Goal: Task Accomplishment & Management: Use online tool/utility

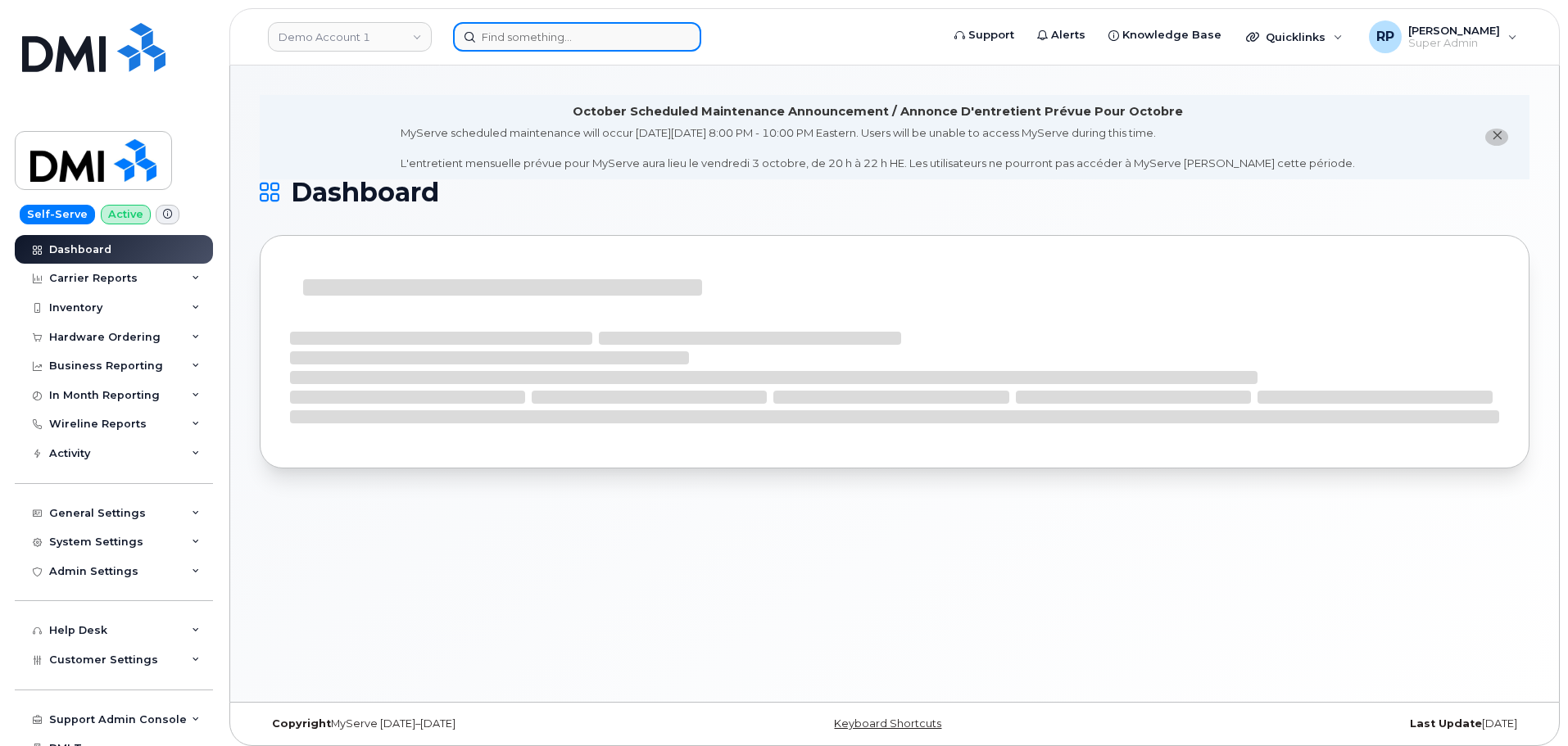
click at [538, 44] on input at bounding box center [576, 37] width 248 height 30
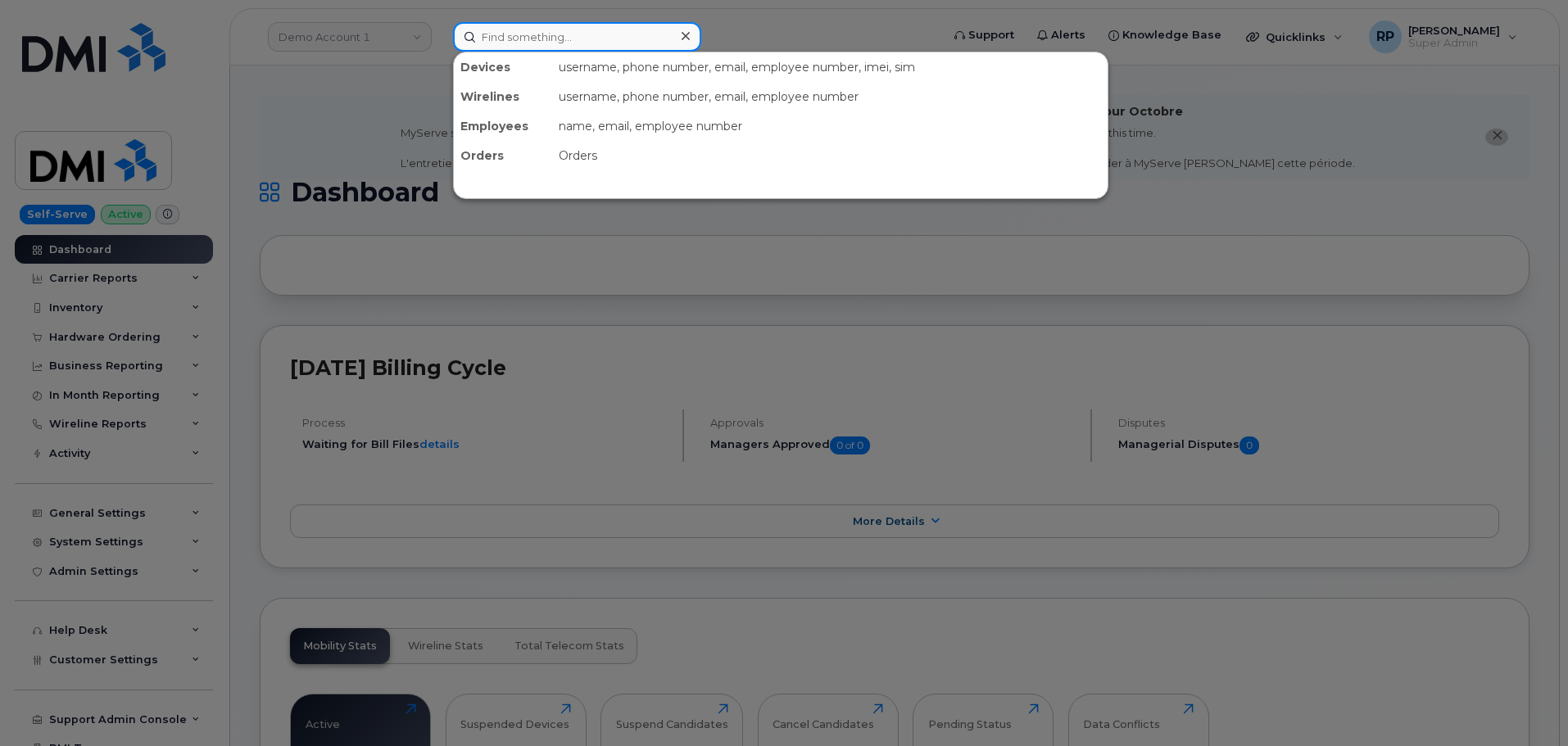
paste input "306-321-7510"
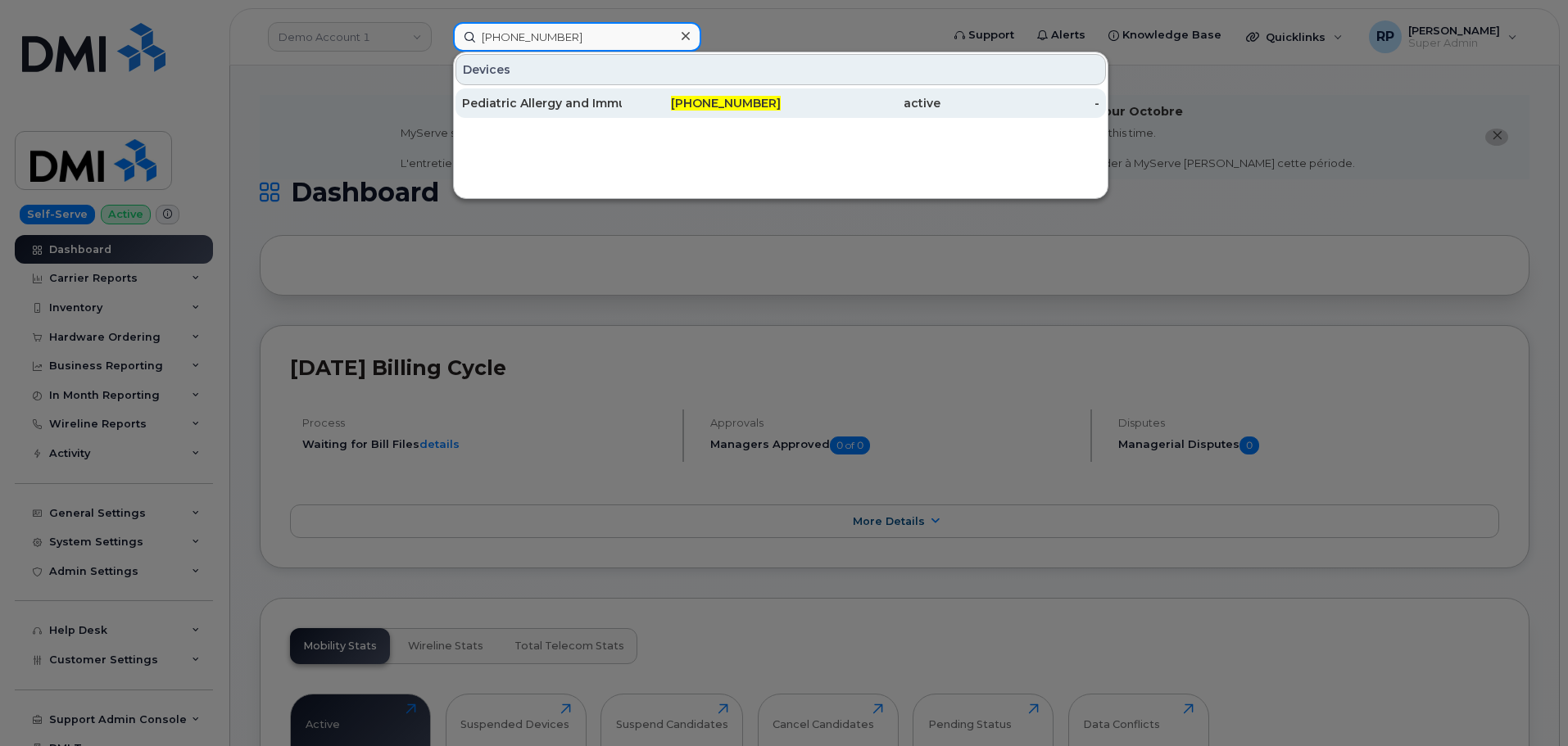
type input "306-321-7510"
click at [562, 95] on div "Pediatric Allergy and Immunology Program" at bounding box center [541, 102] width 159 height 16
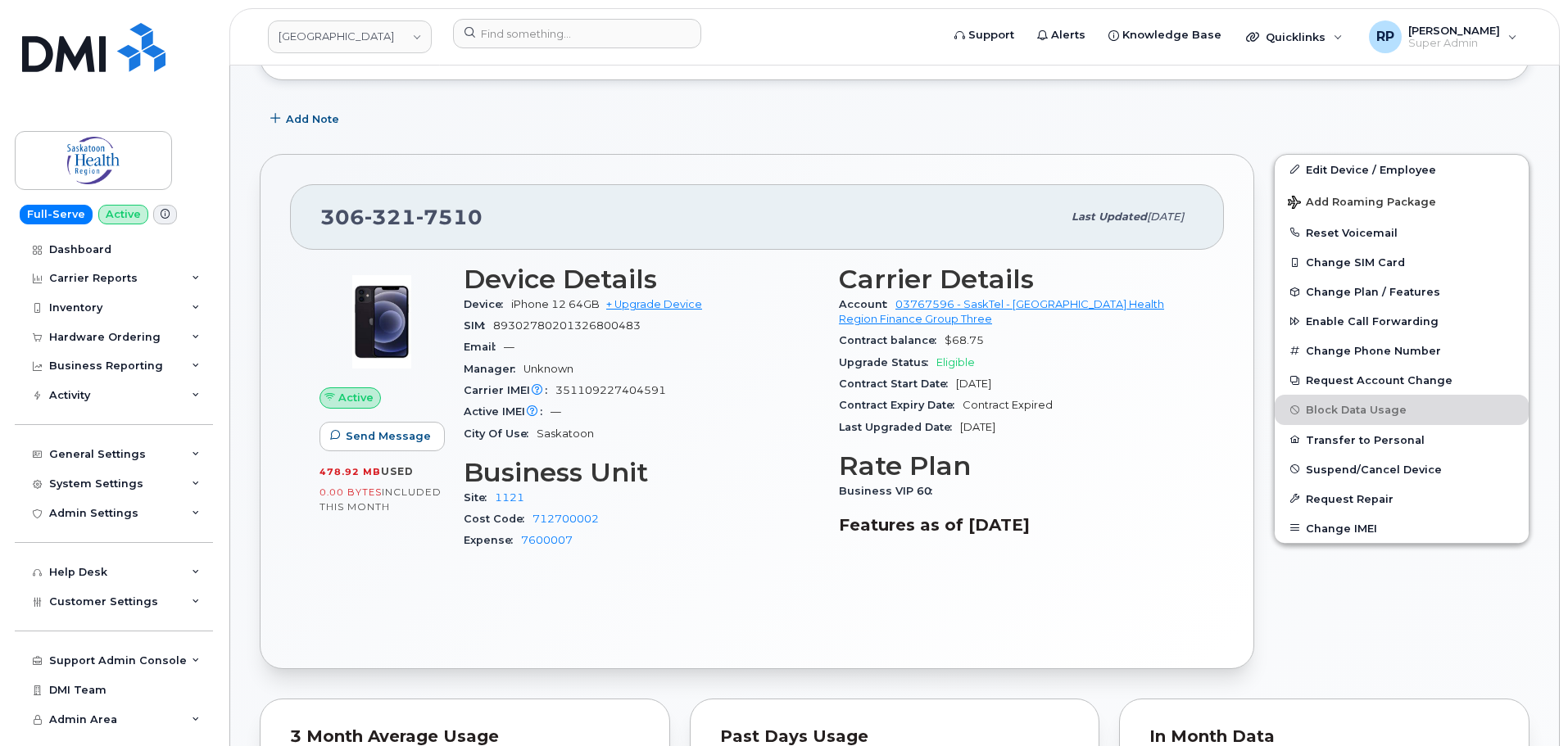
scroll to position [273, 0]
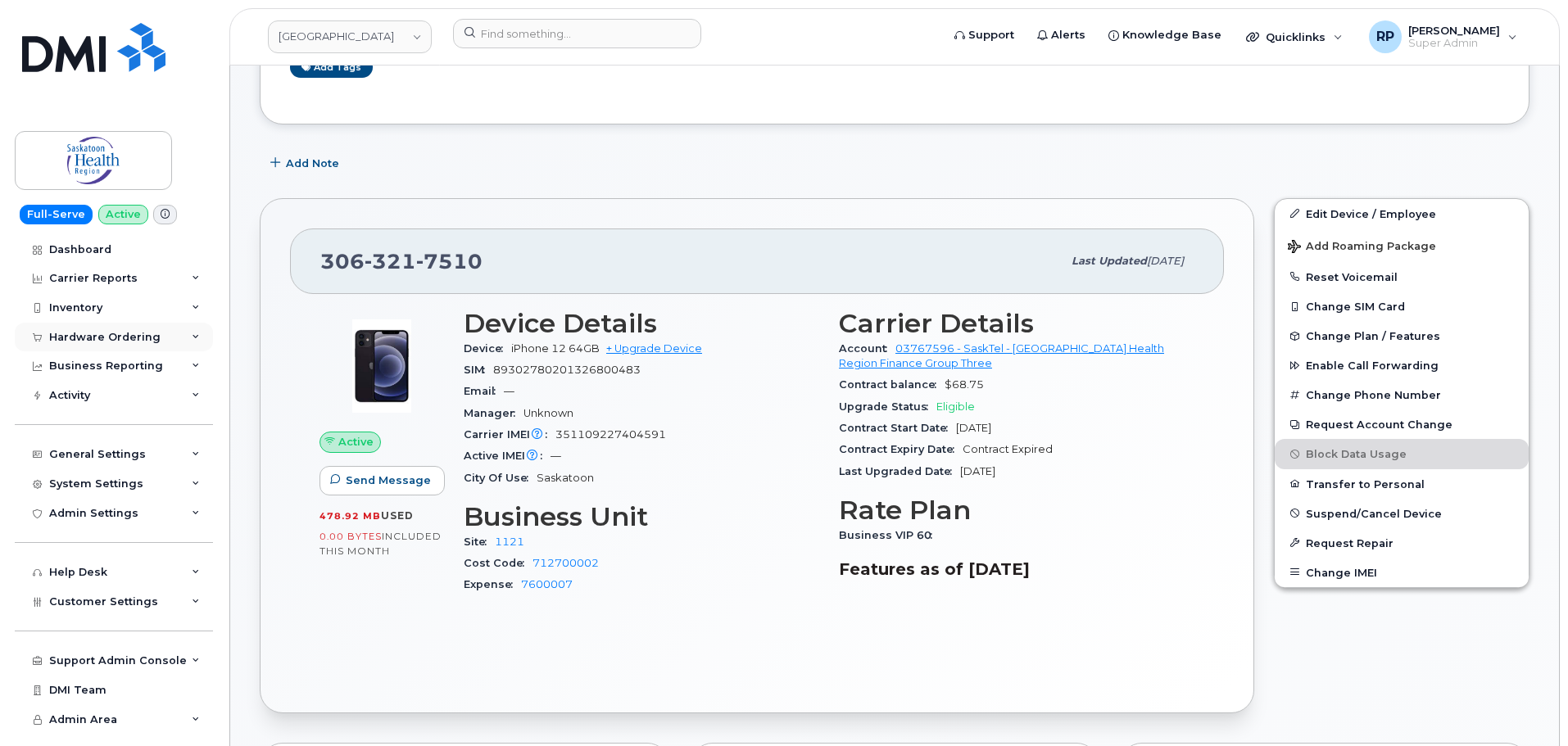
click at [127, 335] on div "Hardware Ordering" at bounding box center [105, 337] width 112 height 13
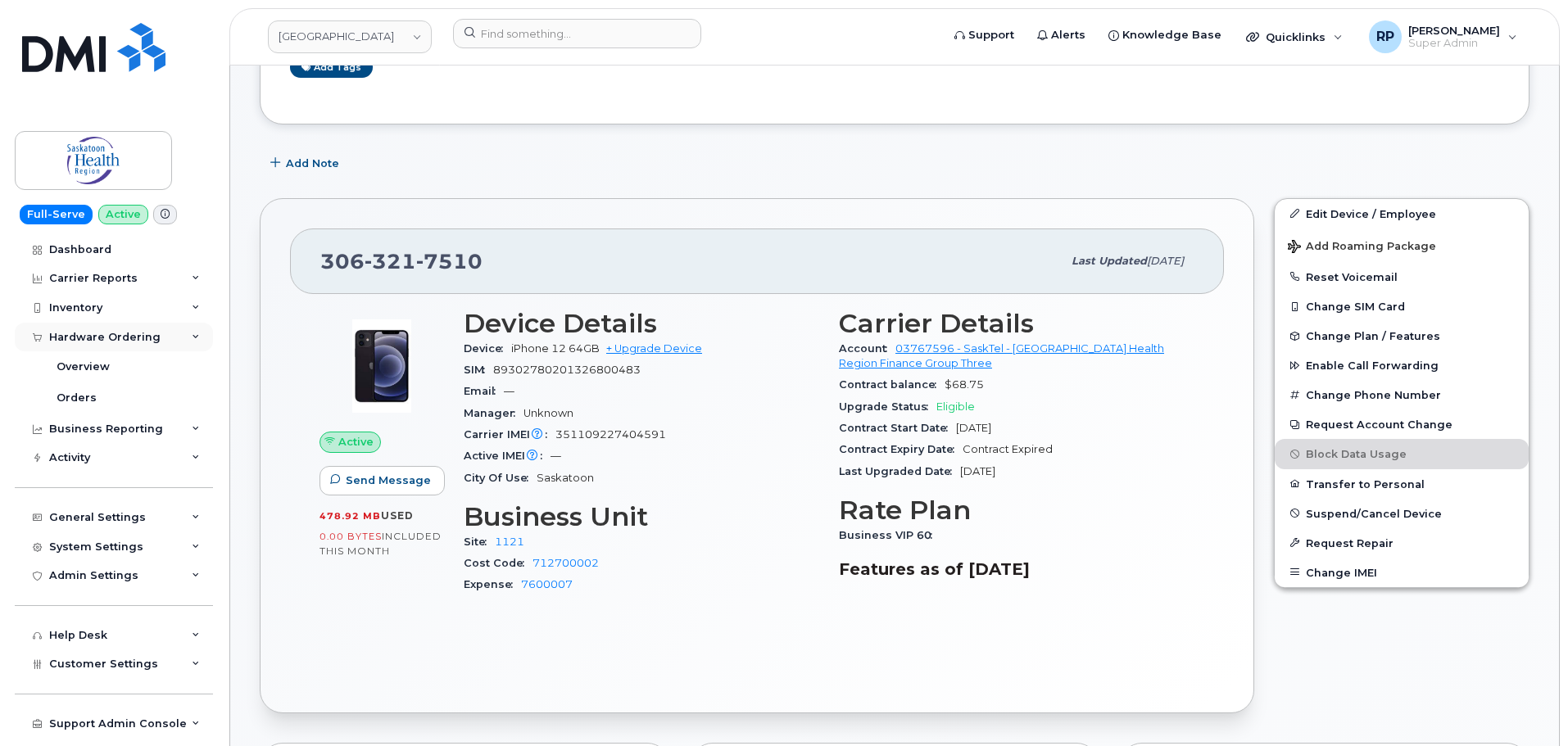
click at [127, 335] on div "Hardware Ordering" at bounding box center [105, 337] width 112 height 13
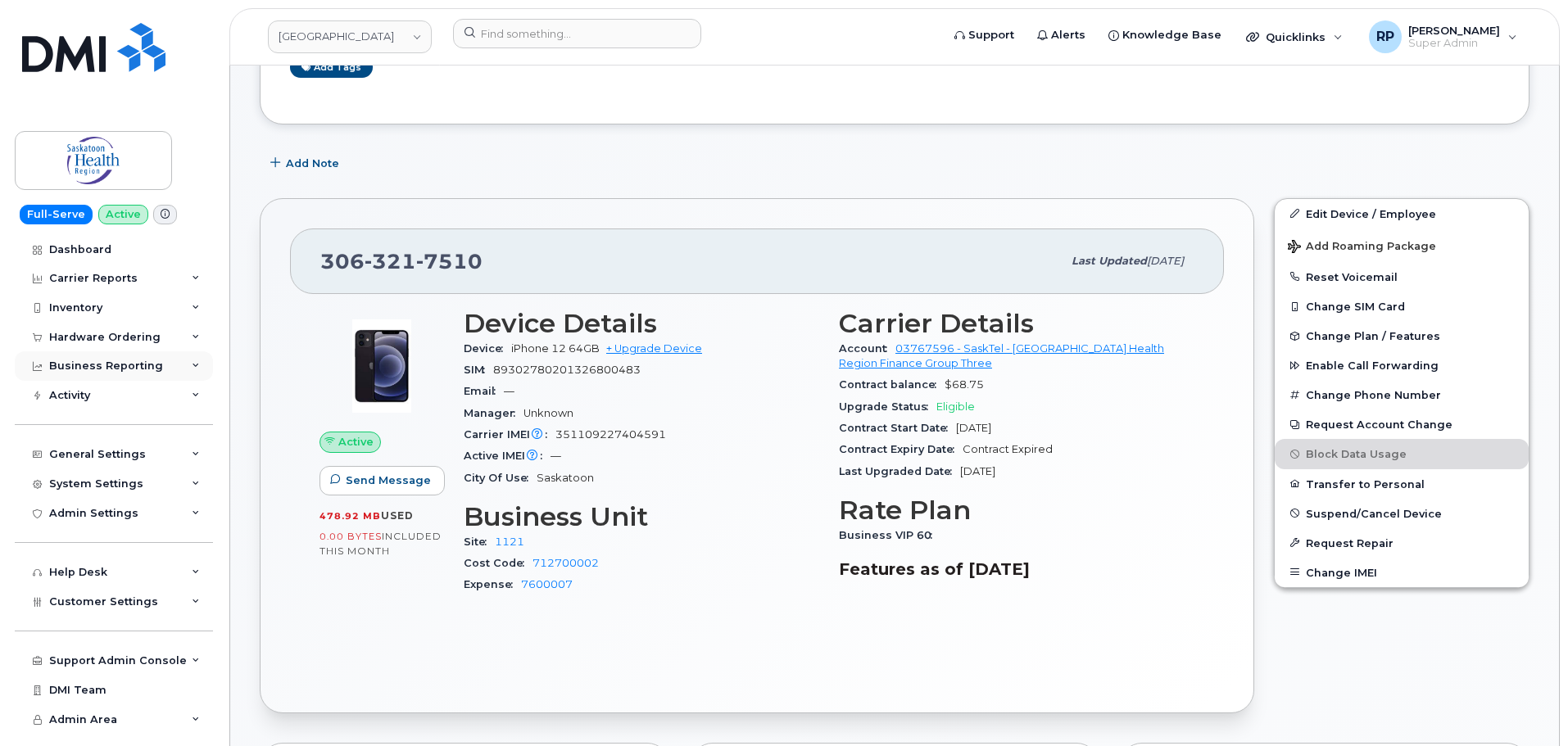
click at [135, 358] on div "Business Reporting" at bounding box center [113, 366] width 198 height 30
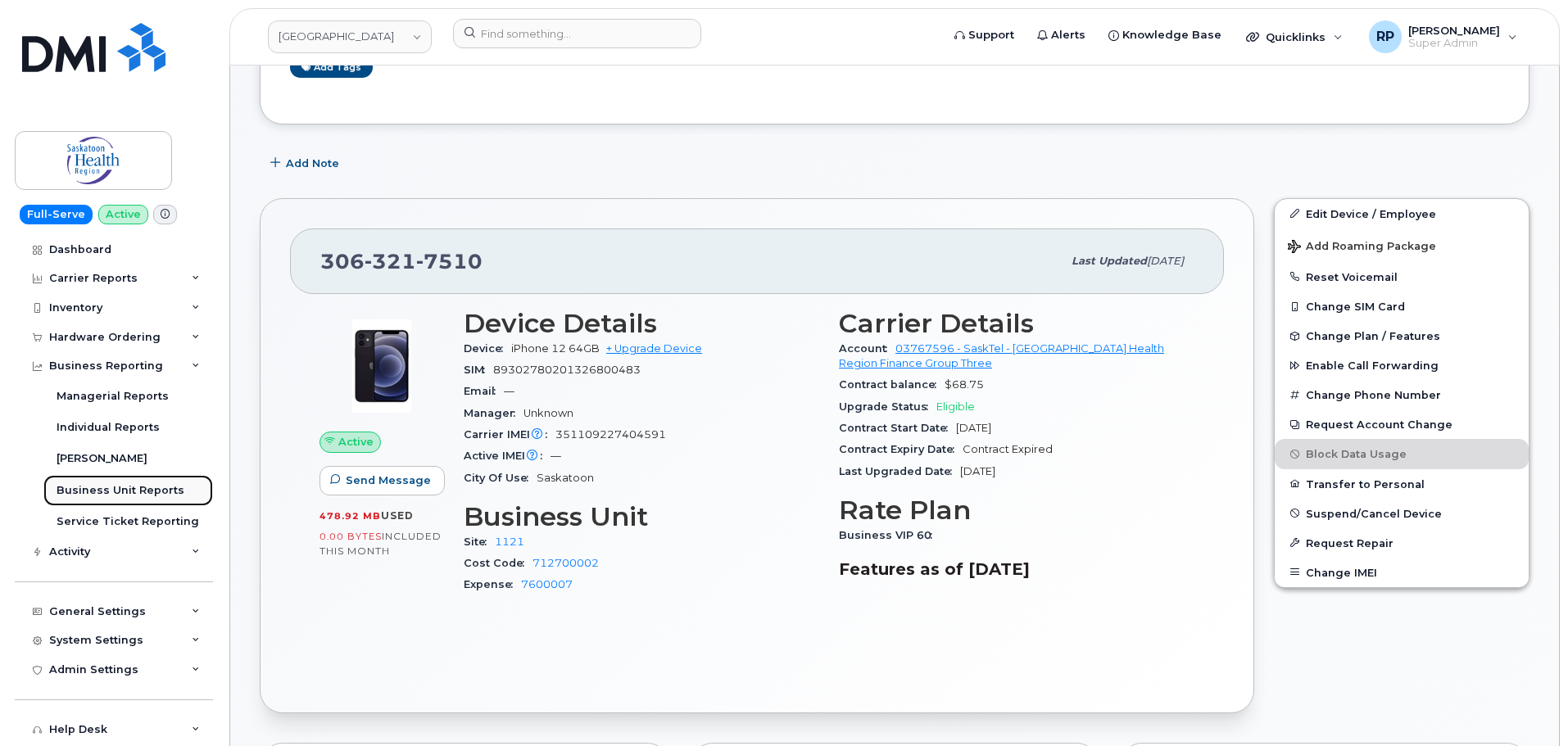
click at [90, 489] on div "Business Unit Reports" at bounding box center [120, 490] width 128 height 14
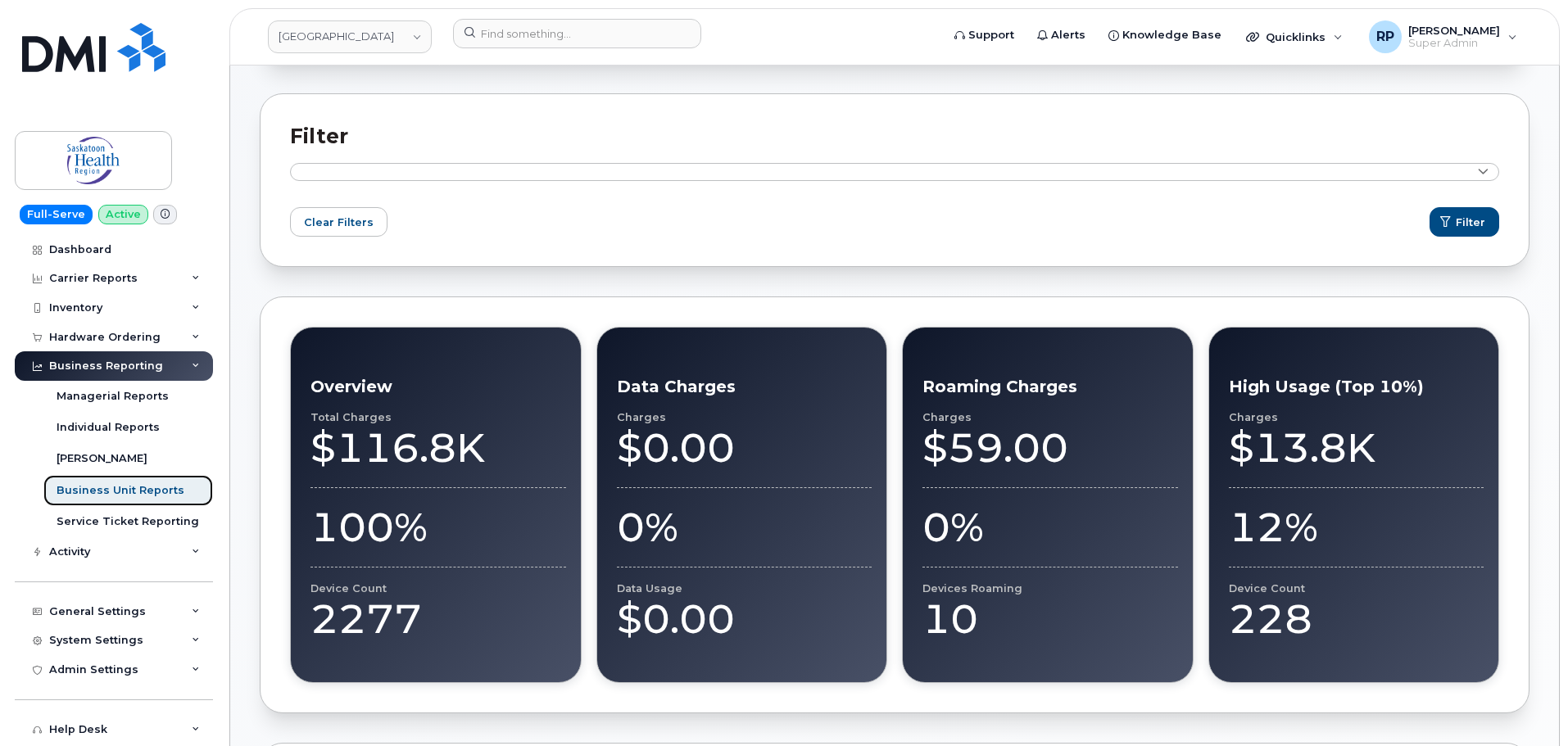
scroll to position [409, 0]
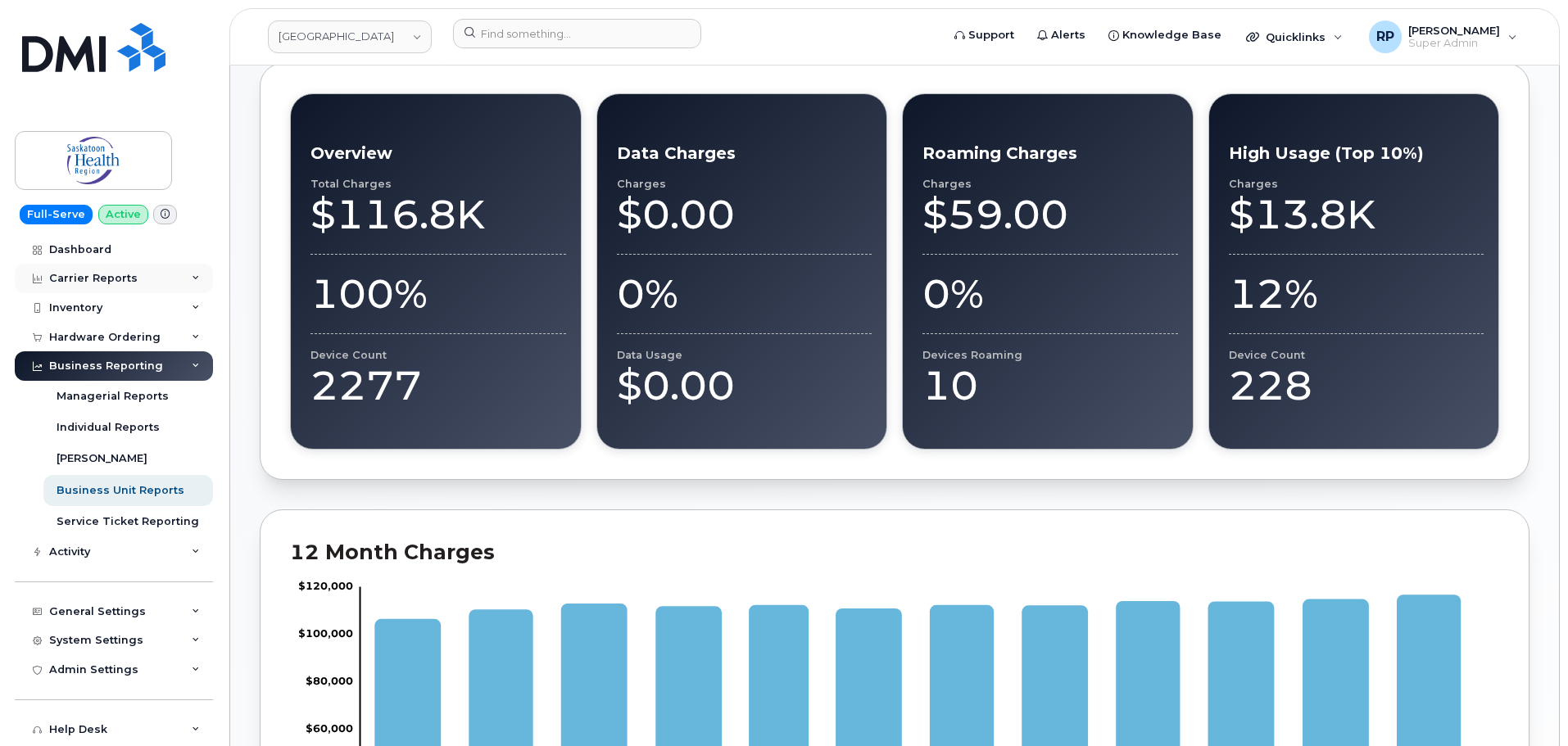
click at [127, 280] on div "Carrier Reports" at bounding box center [94, 278] width 89 height 13
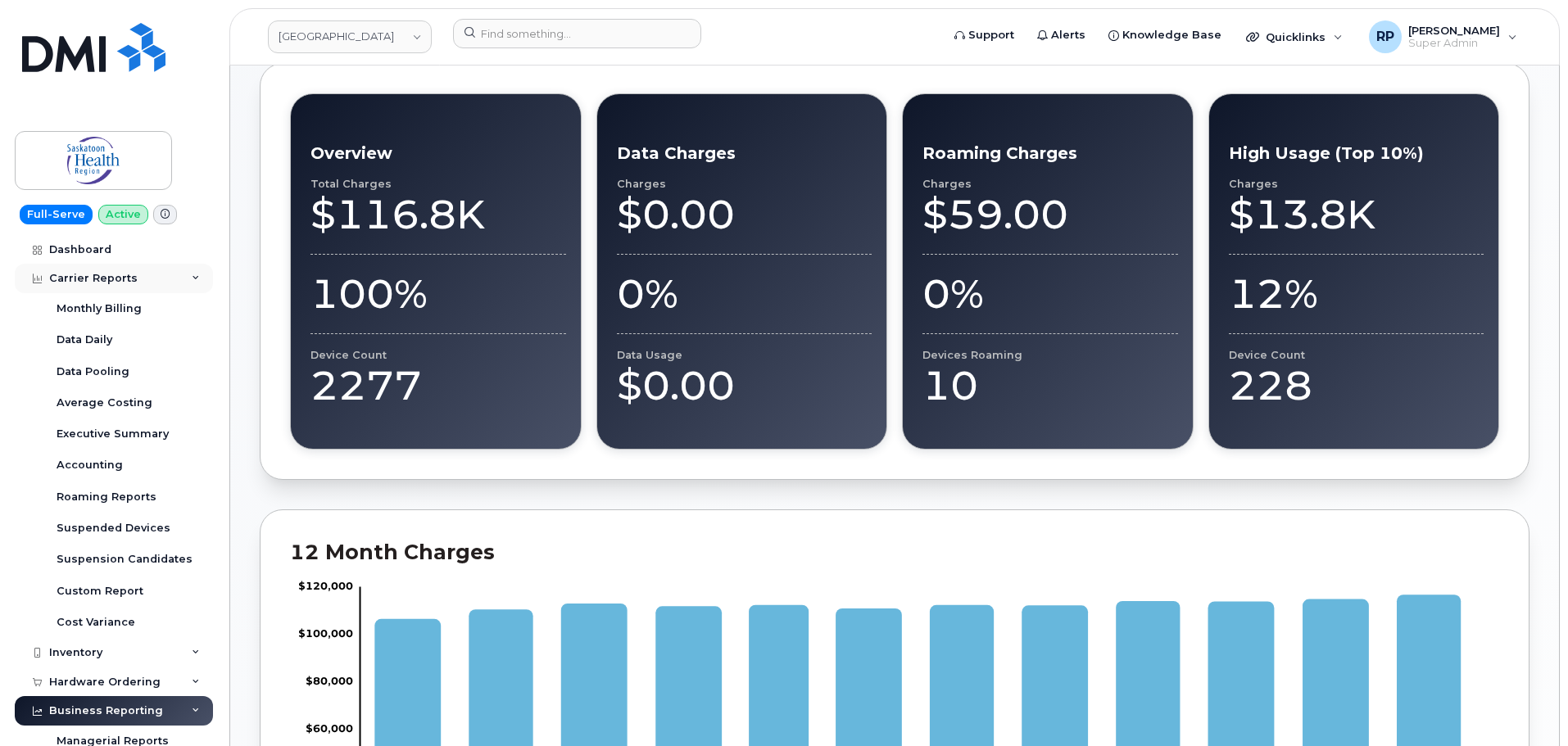
click at [127, 280] on div "Carrier Reports" at bounding box center [94, 278] width 89 height 13
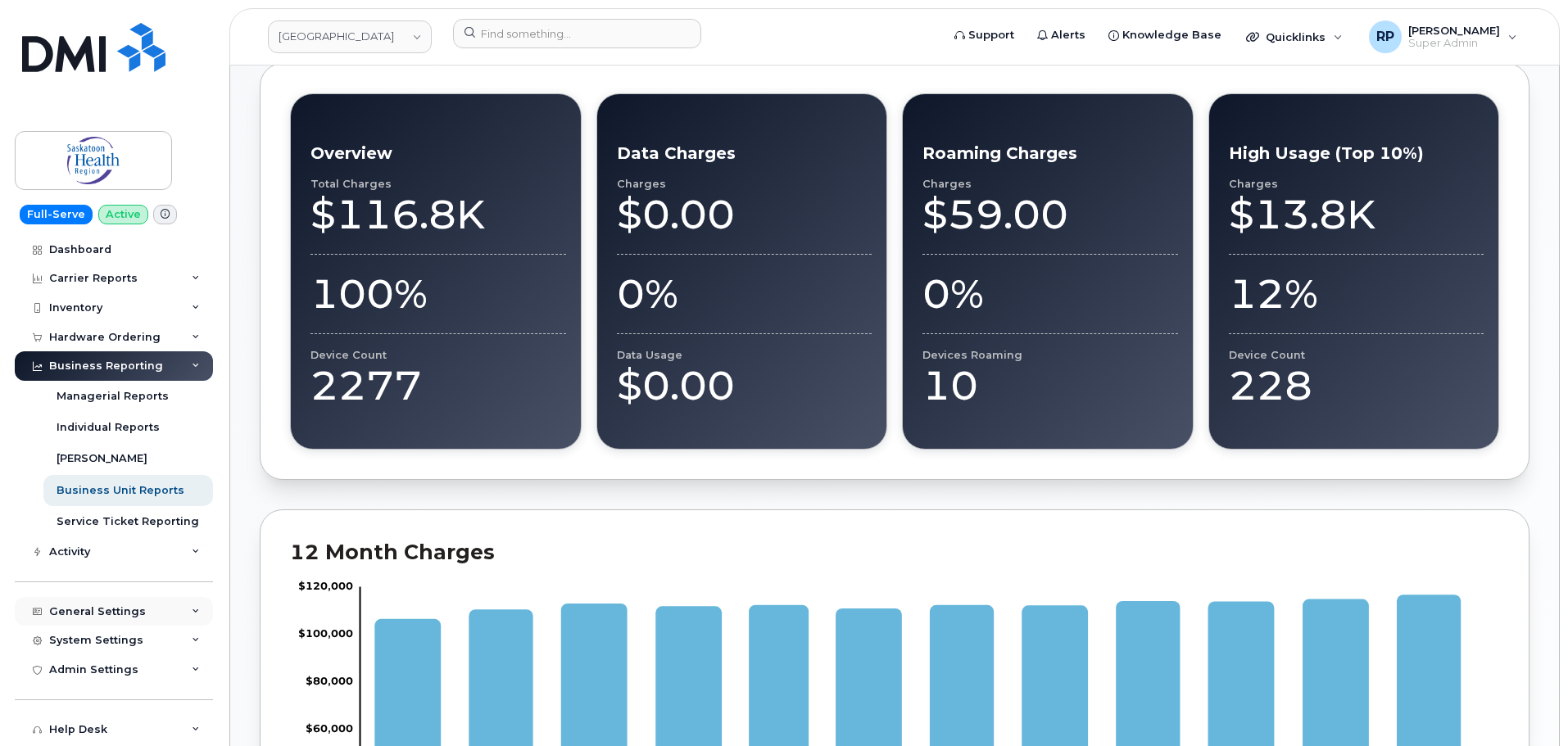
click at [120, 617] on div "General Settings" at bounding box center [97, 611] width 96 height 13
click at [108, 666] on div "Approval Mapping" at bounding box center [108, 673] width 104 height 14
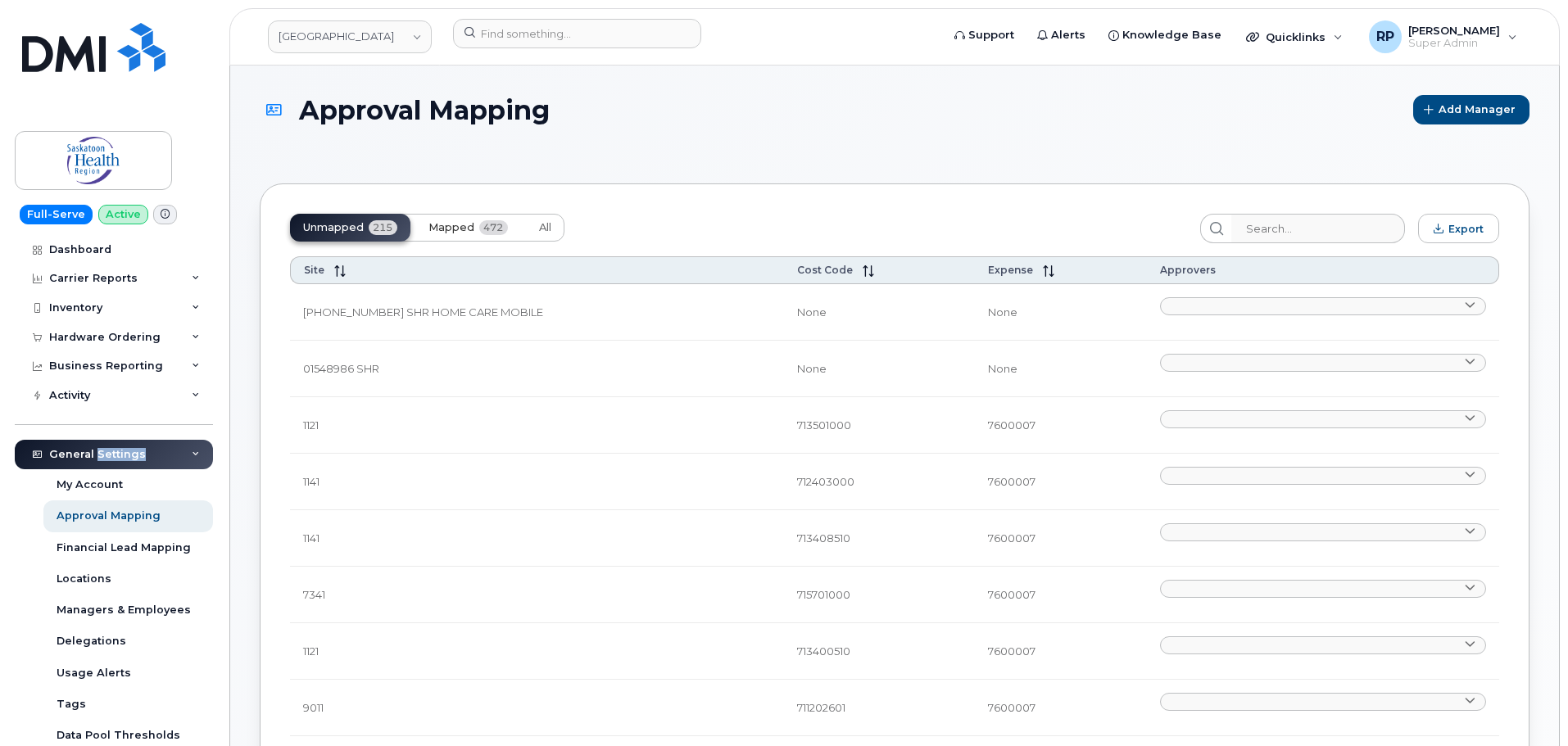
click at [440, 227] on span "Mapped" at bounding box center [451, 227] width 46 height 13
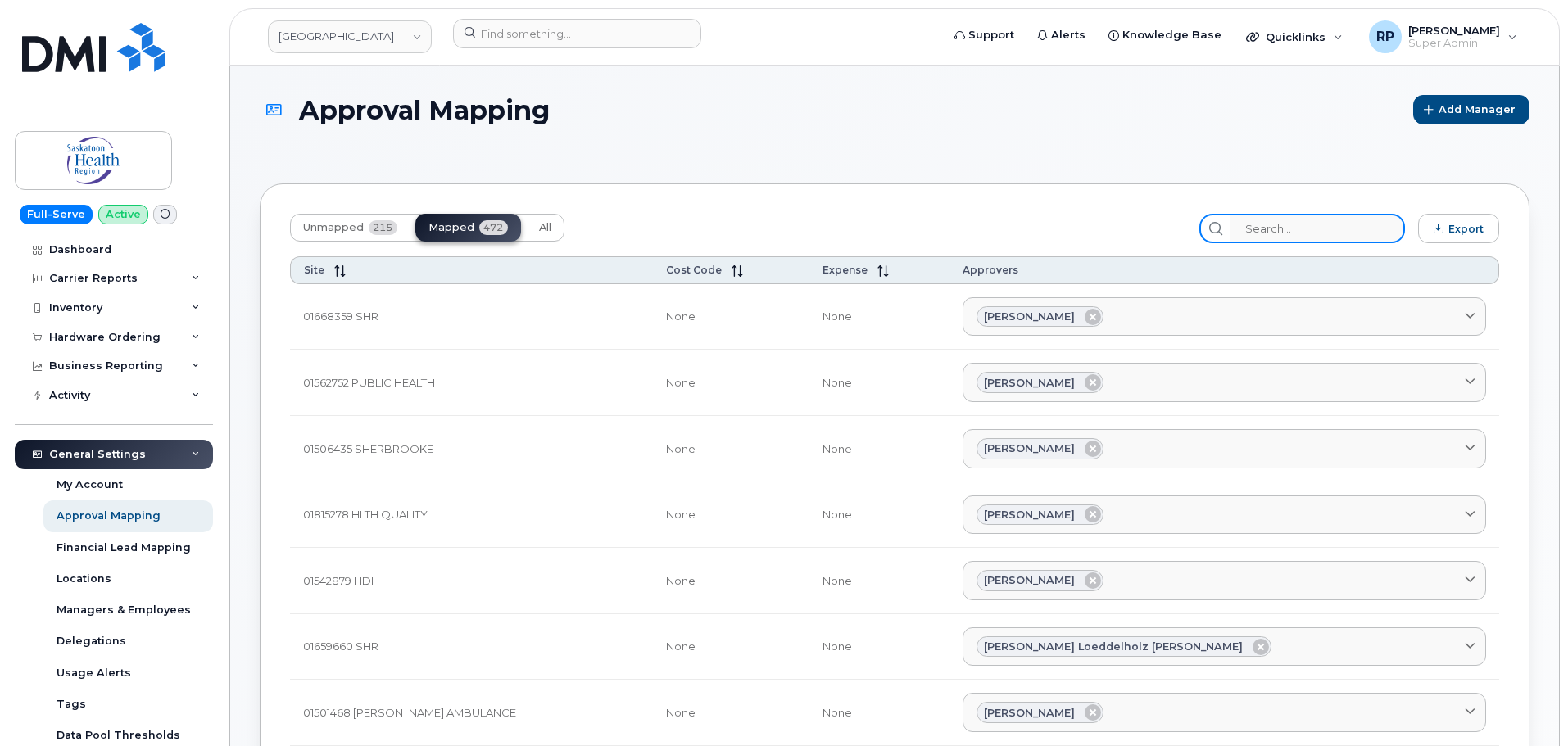
click at [1315, 234] on input "search" at bounding box center [1317, 228] width 175 height 30
type input "lori"
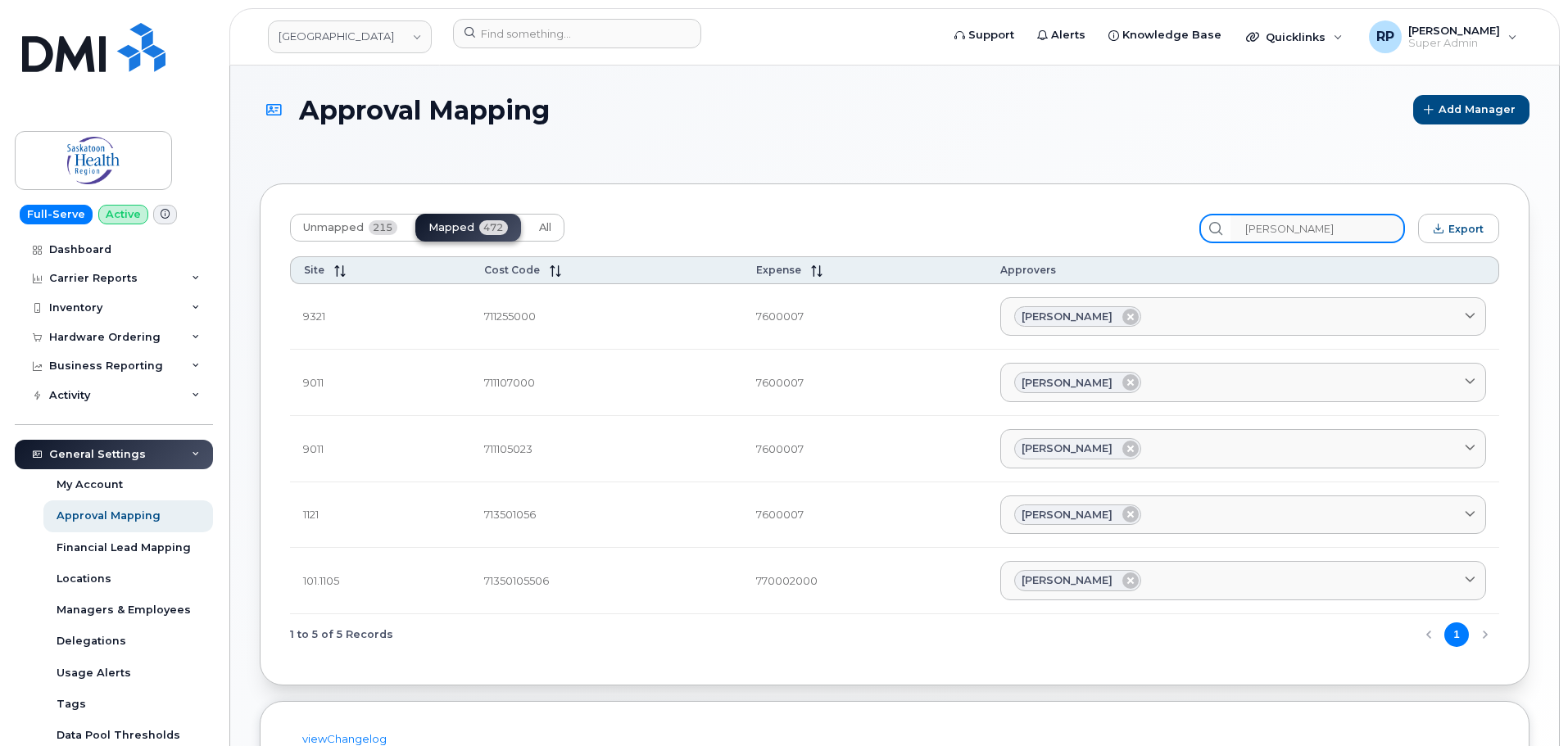
drag, startPoint x: 1244, startPoint y: 229, endPoint x: 1180, endPoint y: 230, distance: 64.0
click at [1180, 230] on div "Unmapped 215 Mapped 472 All lori Export" at bounding box center [894, 228] width 1209 height 30
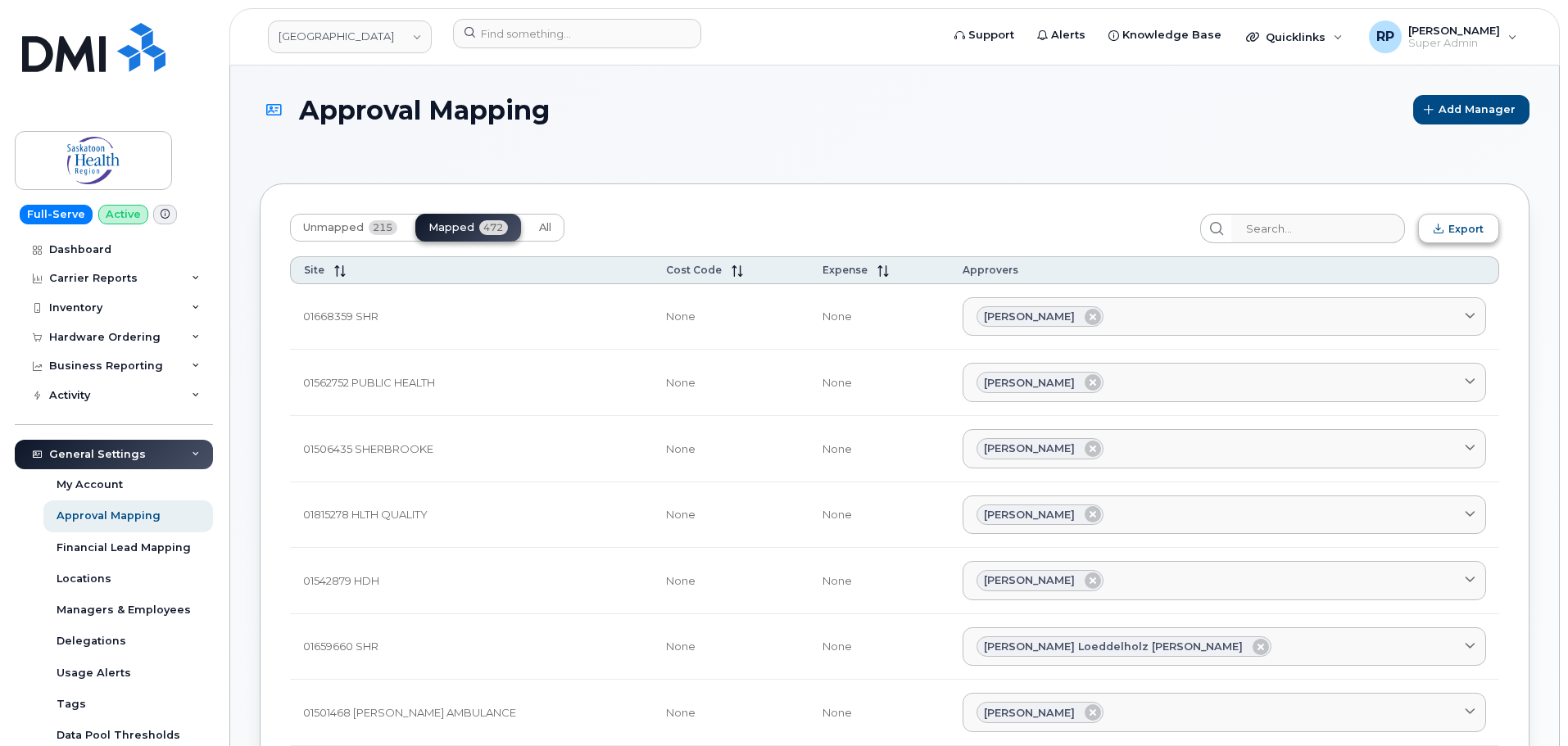
click at [1466, 223] on span "Export" at bounding box center [1465, 228] width 35 height 12
click at [95, 280] on div "Carrier Reports" at bounding box center [94, 278] width 89 height 13
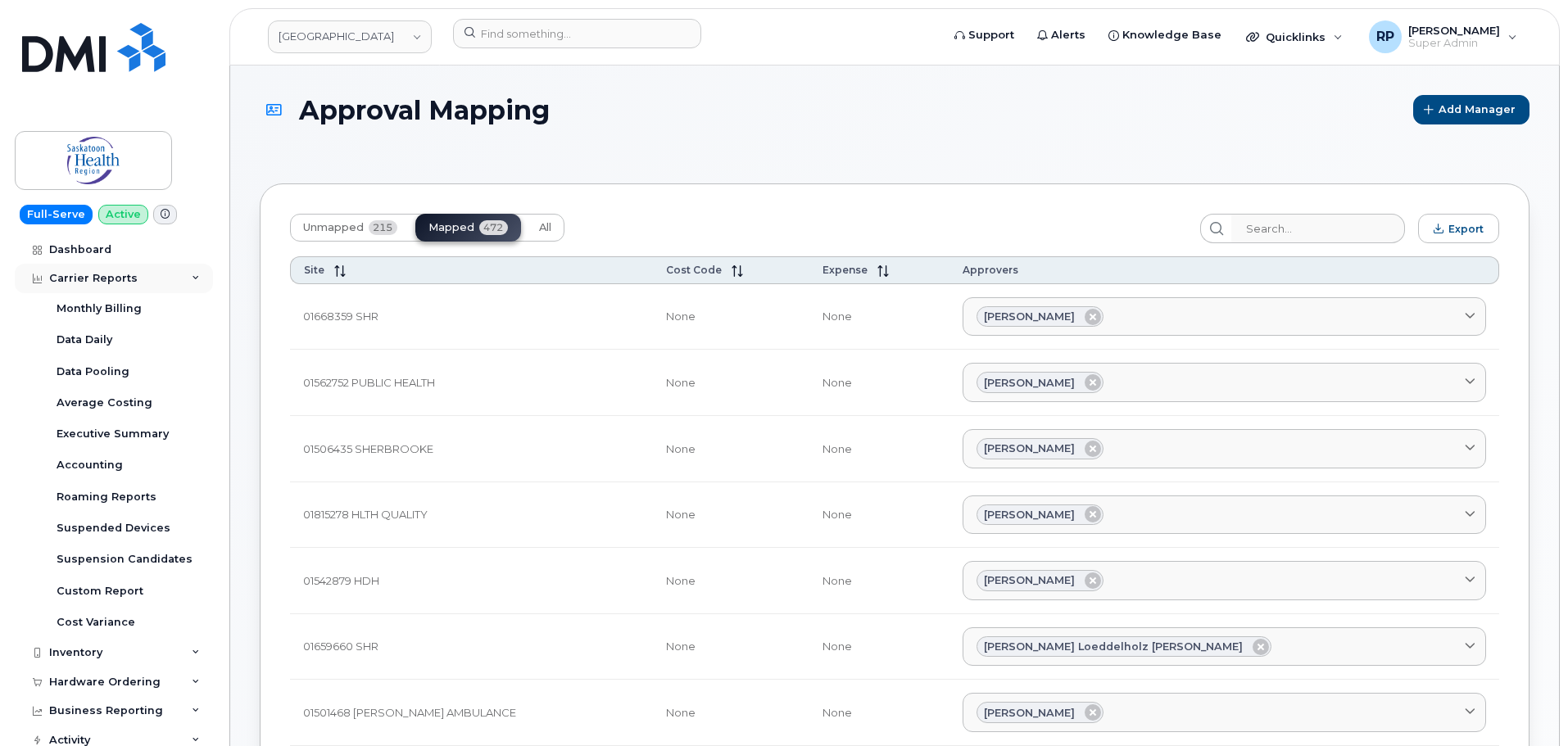
click at [95, 280] on div "Carrier Reports" at bounding box center [94, 278] width 89 height 13
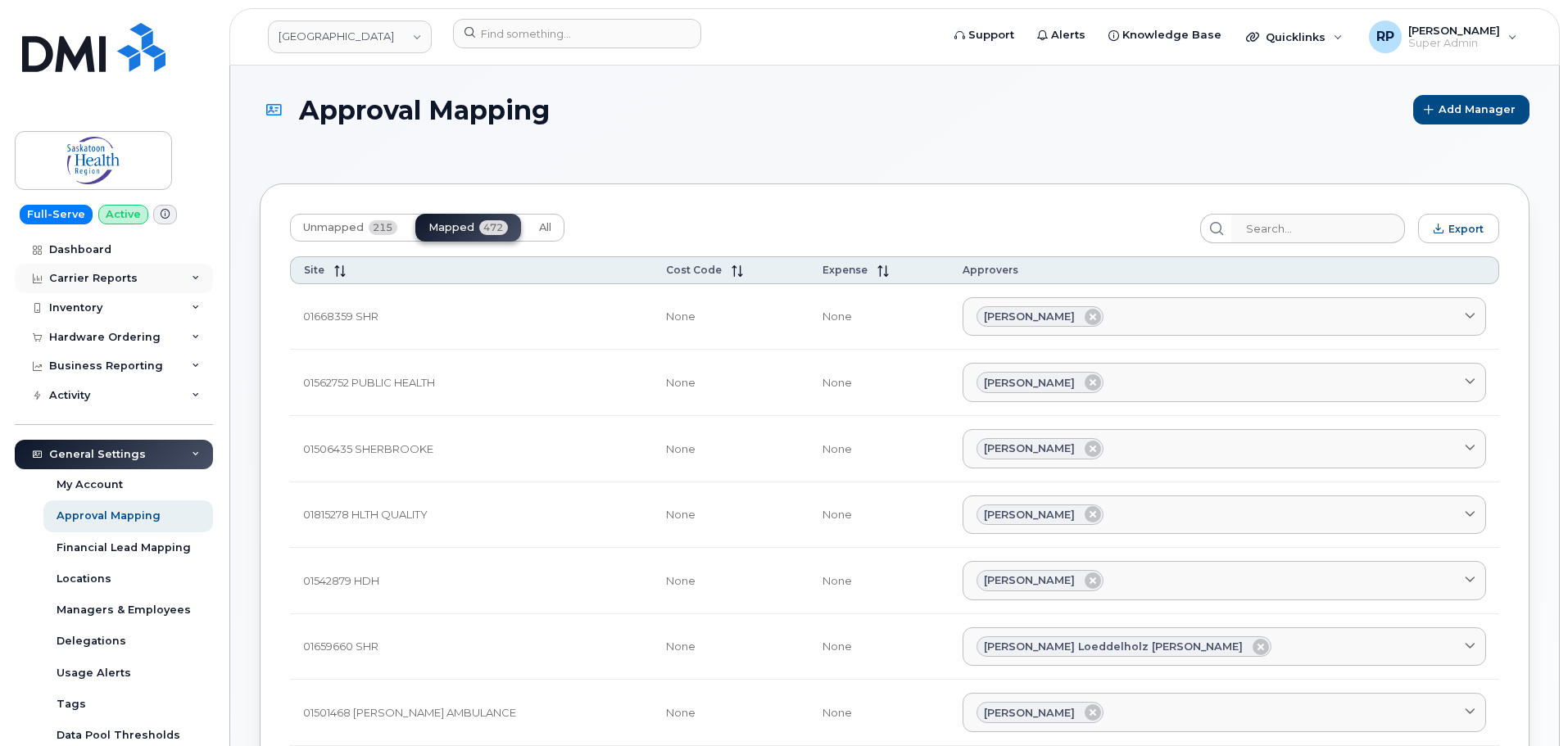
click at [113, 278] on div "Carrier Reports" at bounding box center [94, 278] width 89 height 13
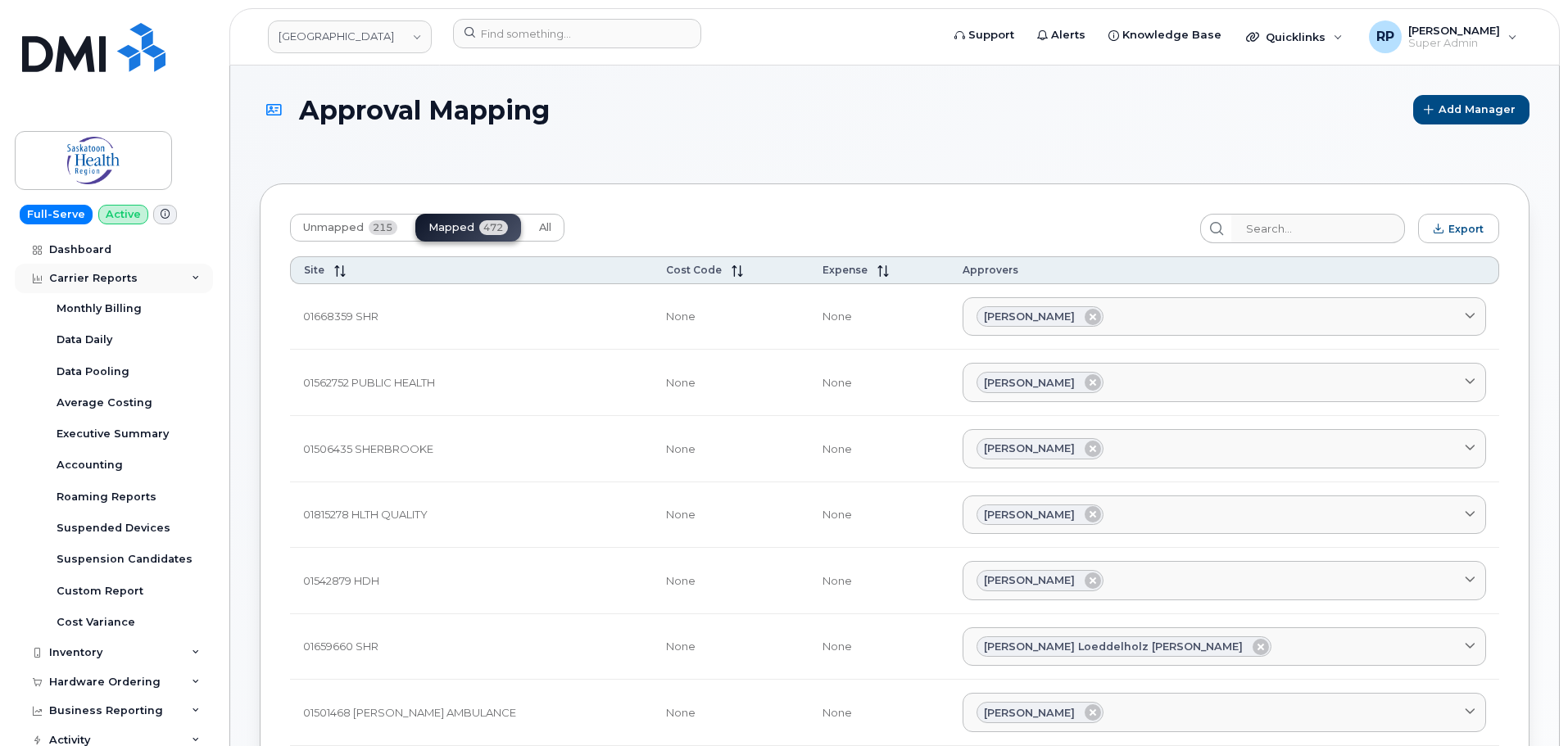
click at [119, 273] on div "Carrier Reports" at bounding box center [94, 278] width 89 height 13
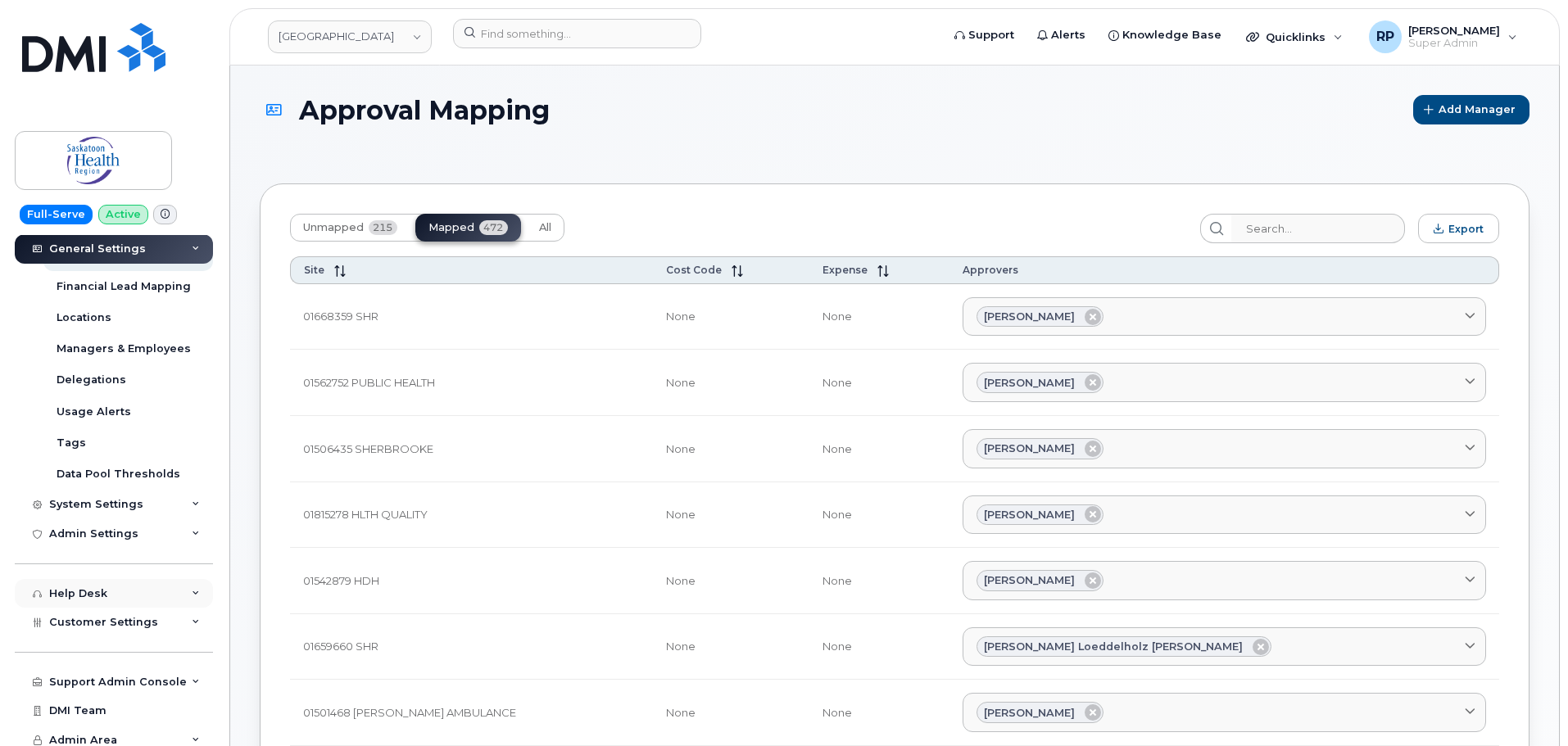
scroll to position [269, 0]
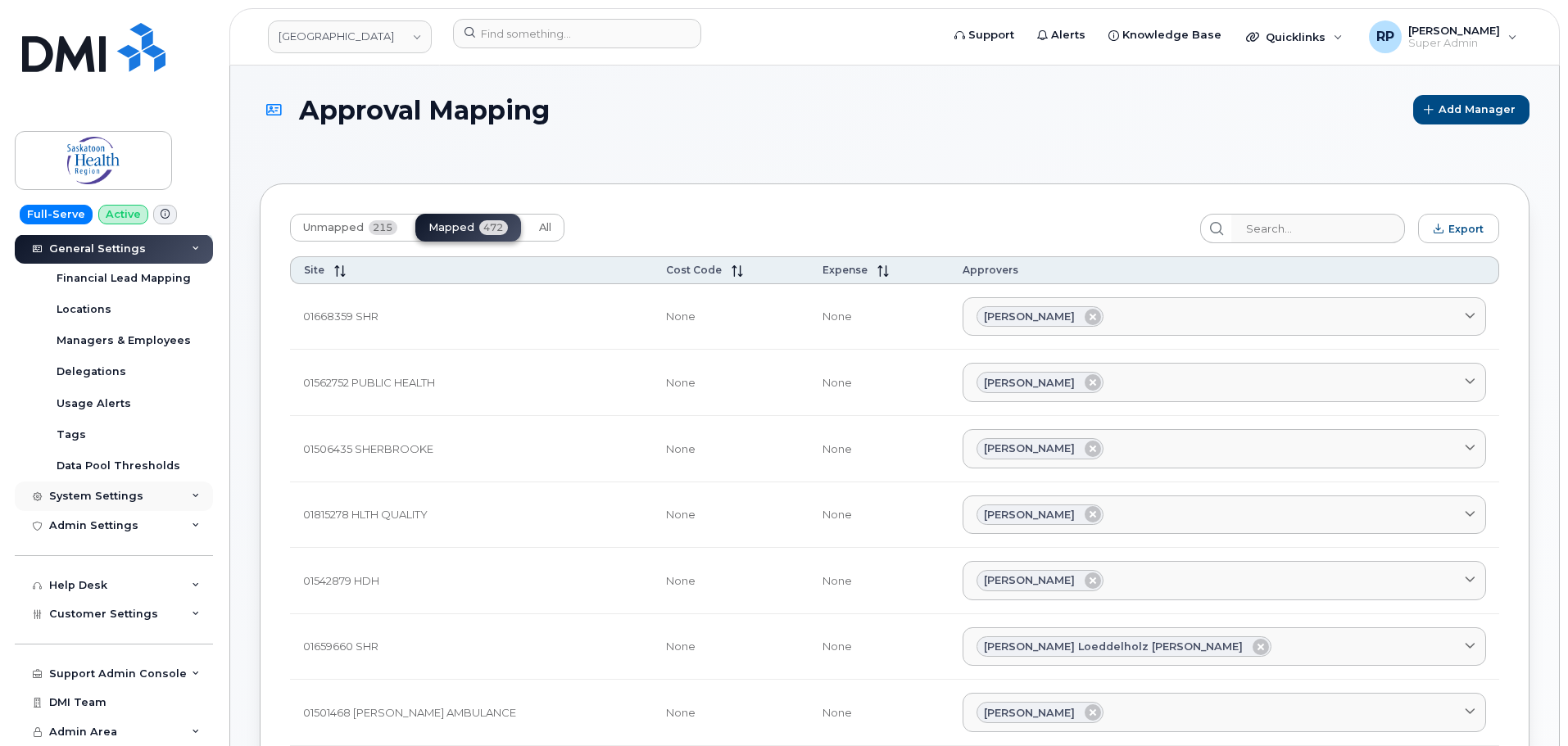
click at [109, 501] on div "System Settings" at bounding box center [96, 495] width 94 height 13
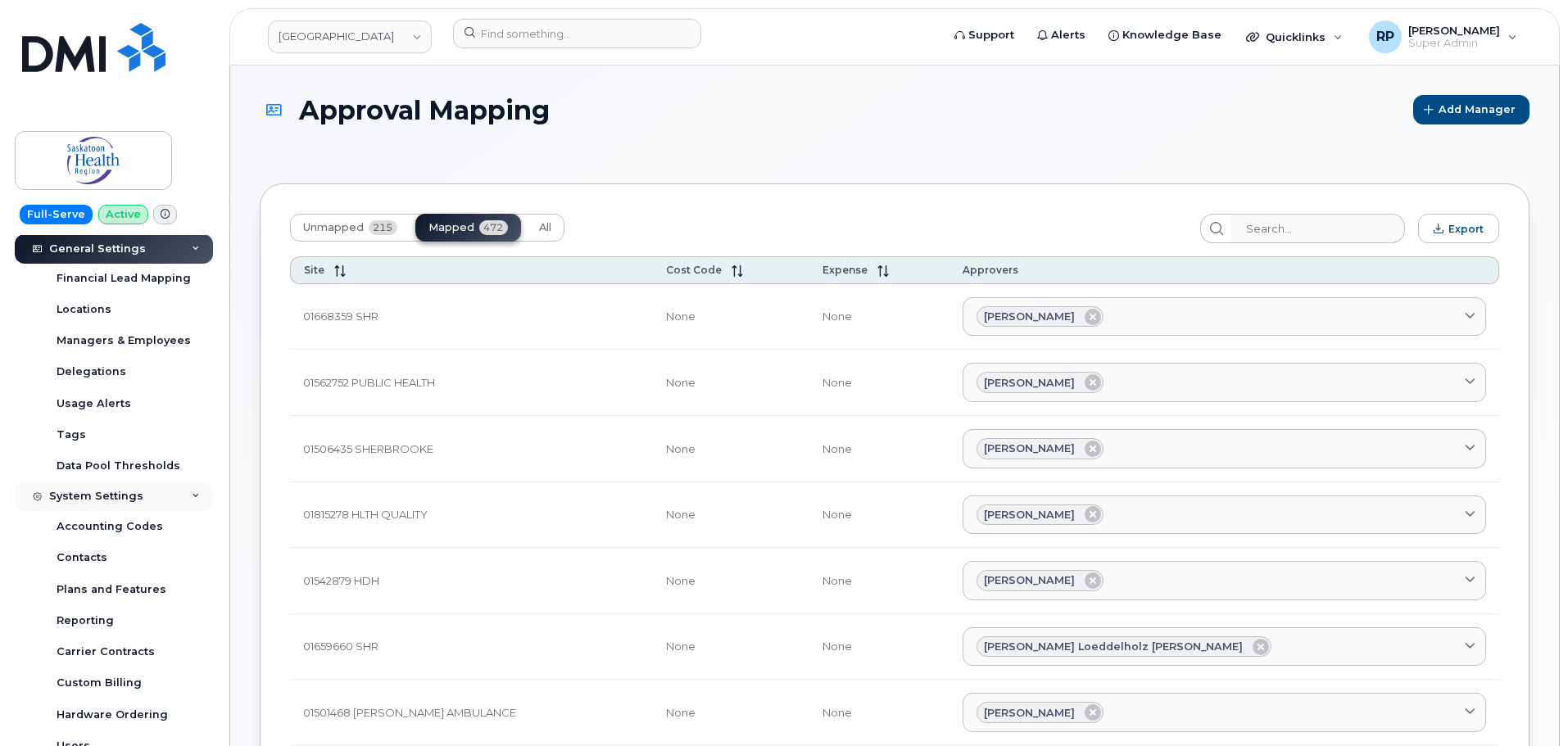
click at [109, 501] on div "System Settings" at bounding box center [96, 495] width 94 height 13
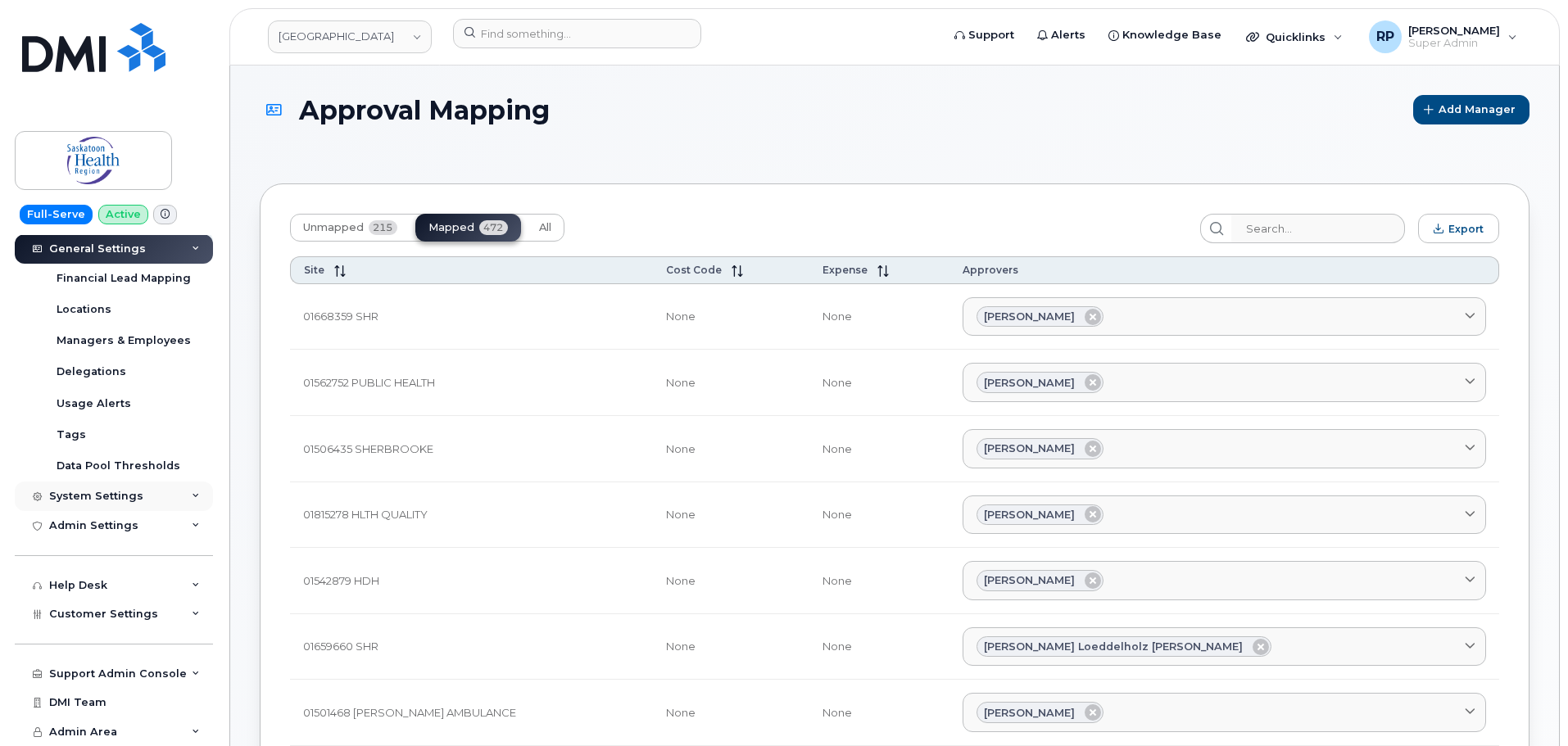
scroll to position [0, 0]
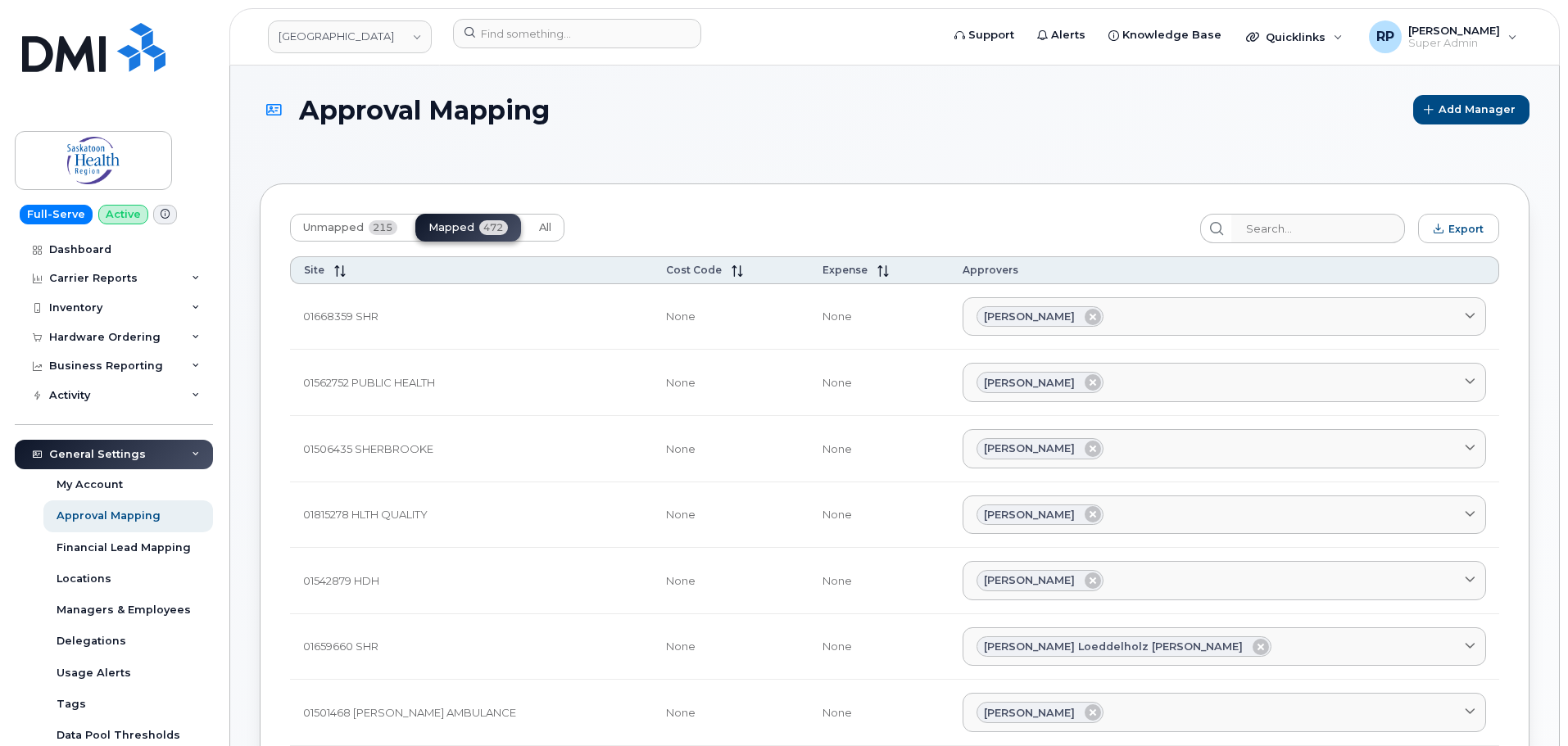
click at [119, 449] on div "General Settings" at bounding box center [97, 454] width 96 height 13
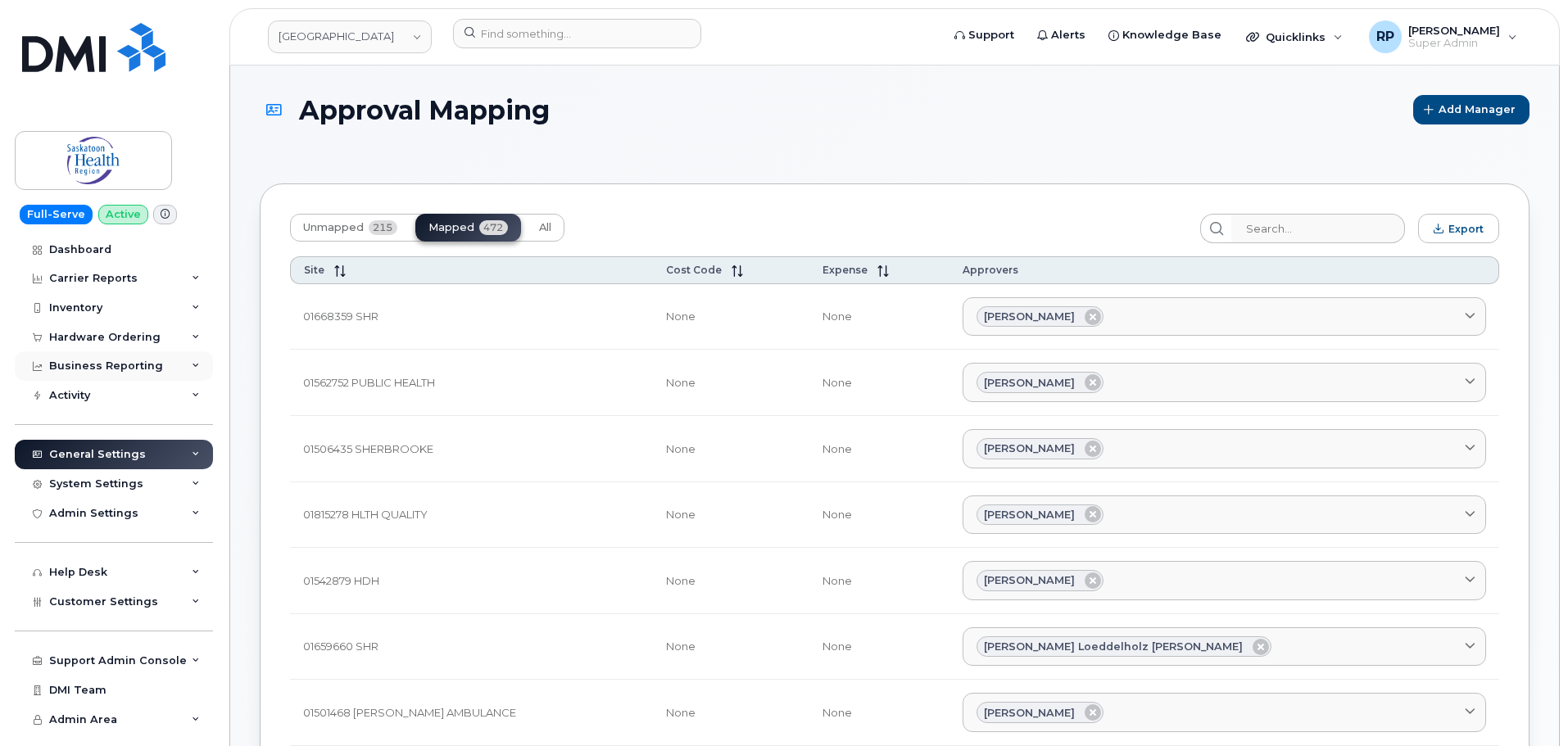
click at [127, 364] on div "Business Reporting" at bounding box center [107, 366] width 114 height 13
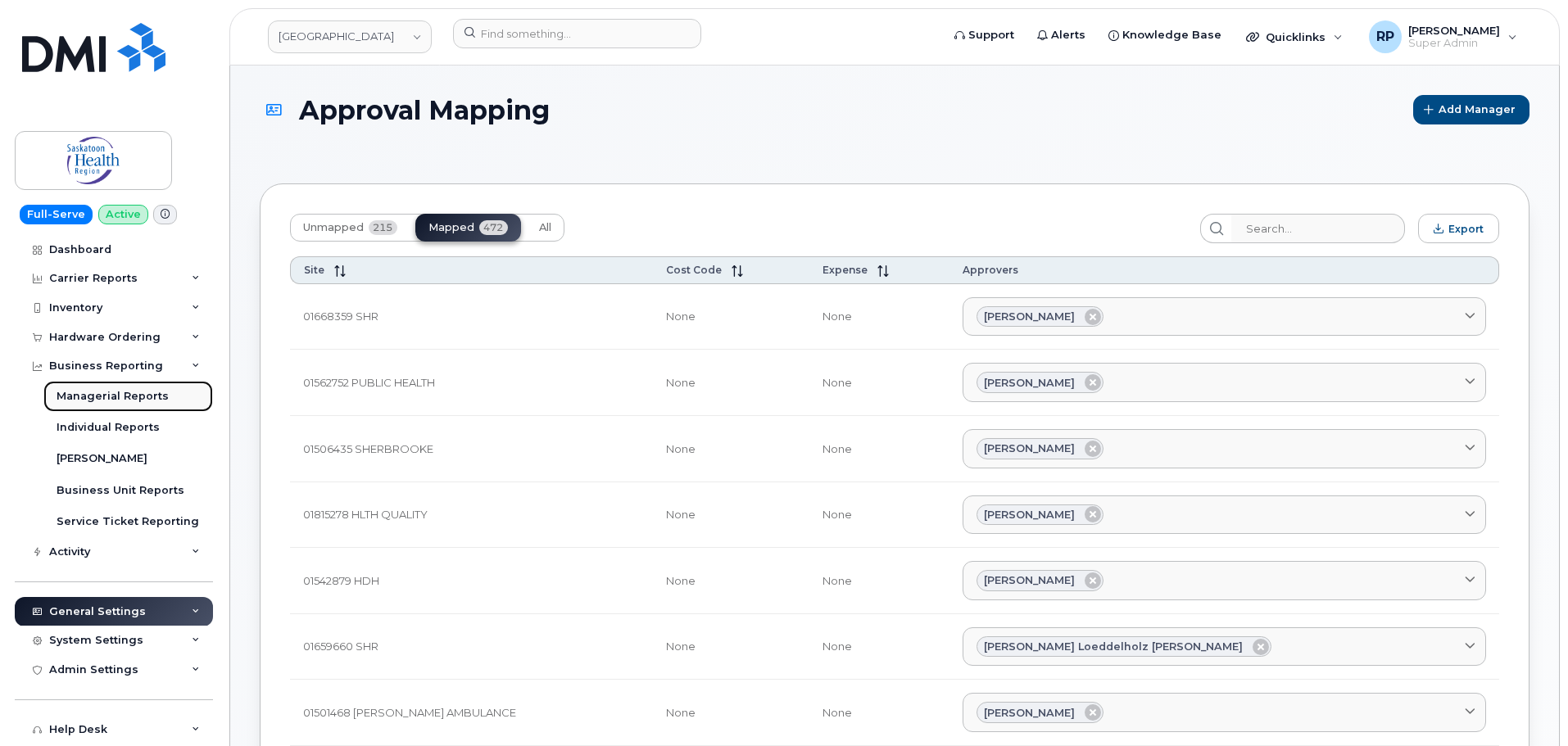
click at [101, 397] on div "Managerial Reports" at bounding box center [113, 396] width 113 height 14
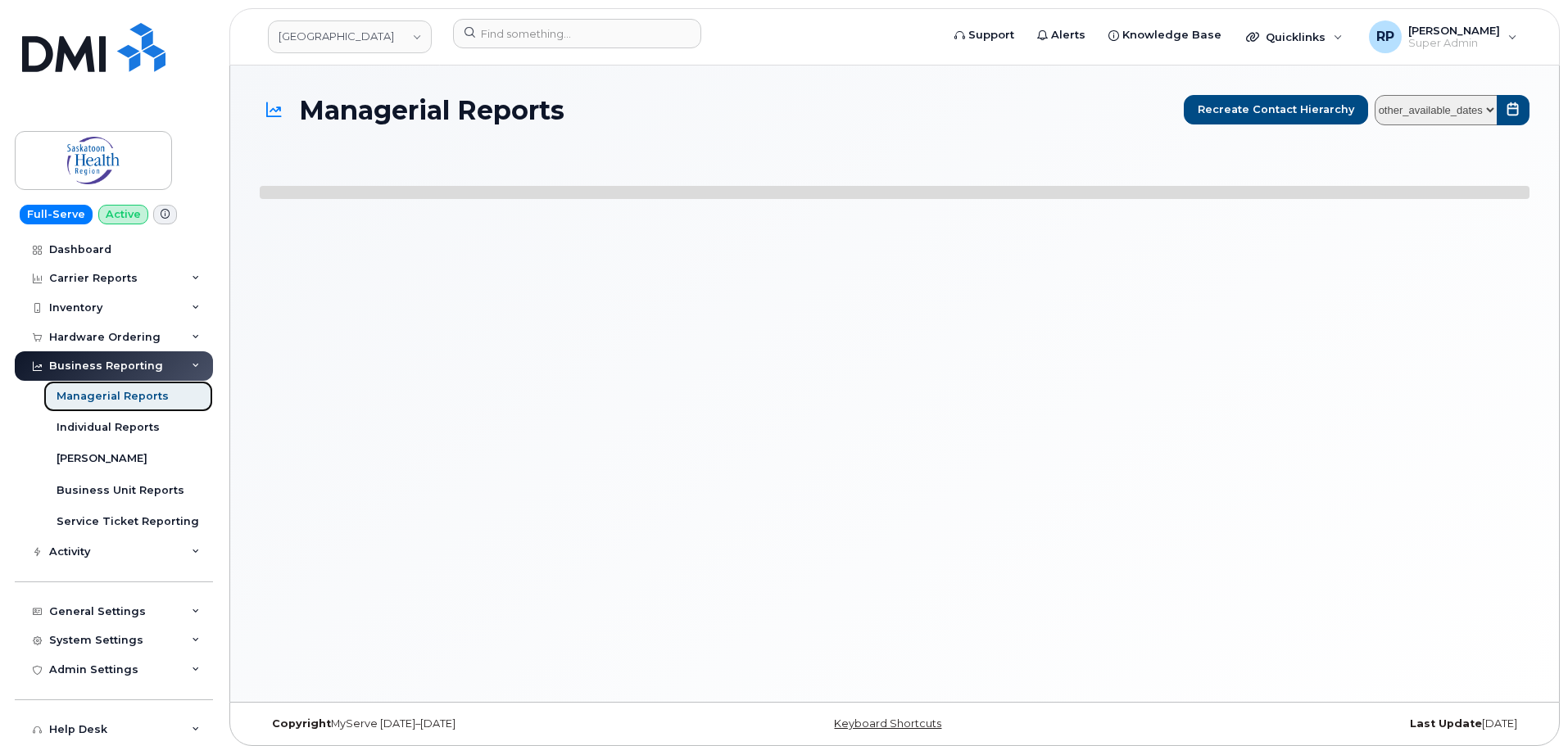
select select
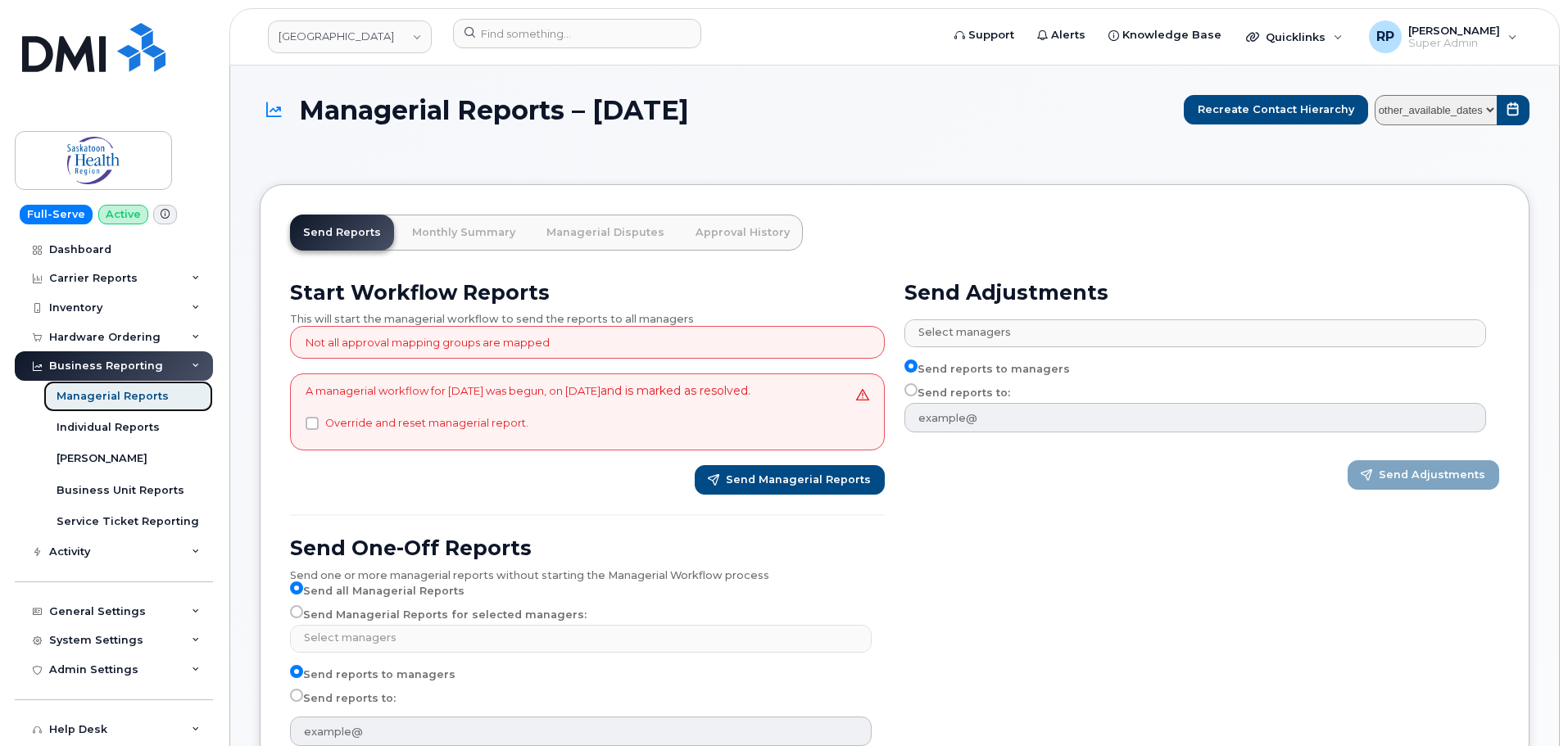
scroll to position [136, 0]
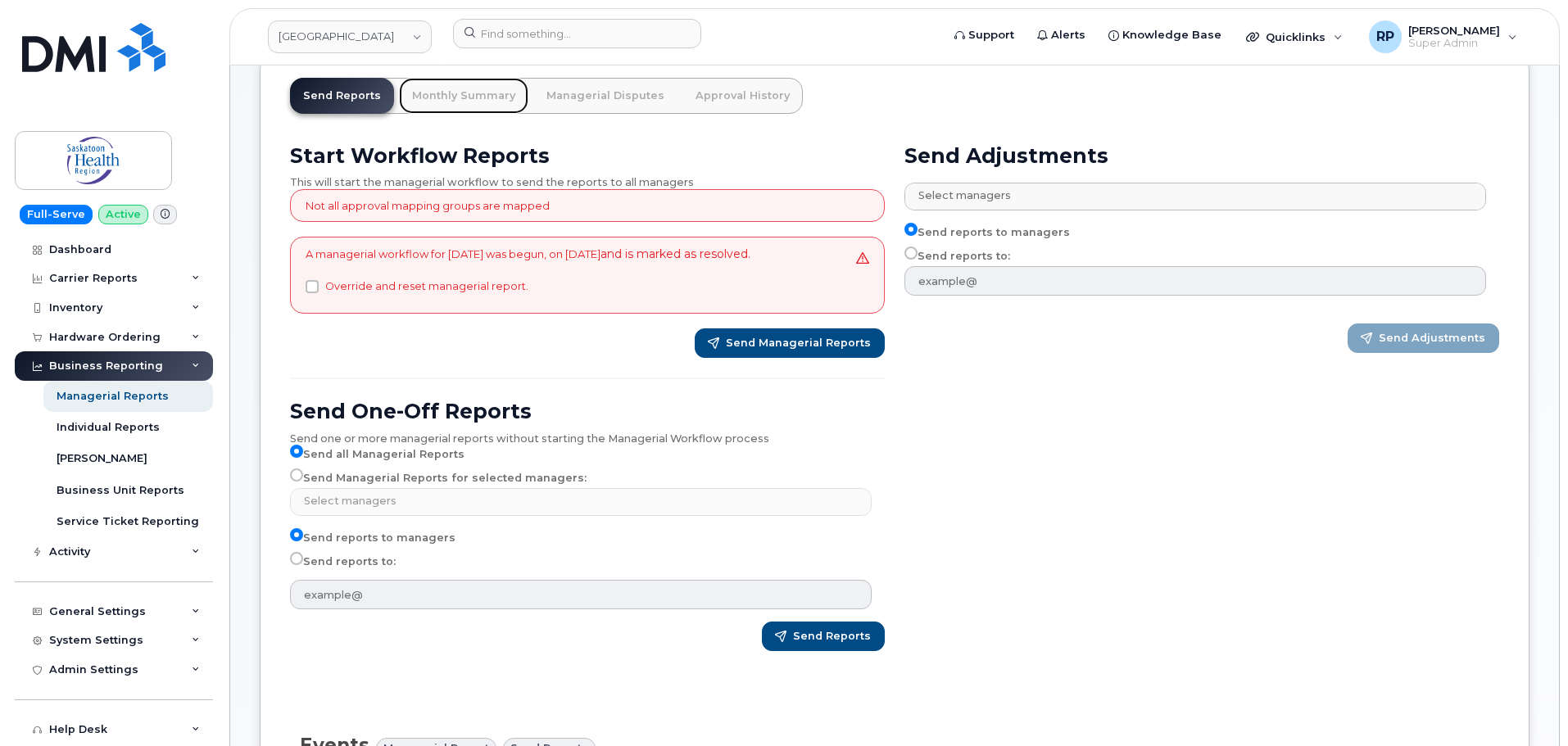
click at [456, 86] on link "Monthly Summary" at bounding box center [464, 95] width 130 height 36
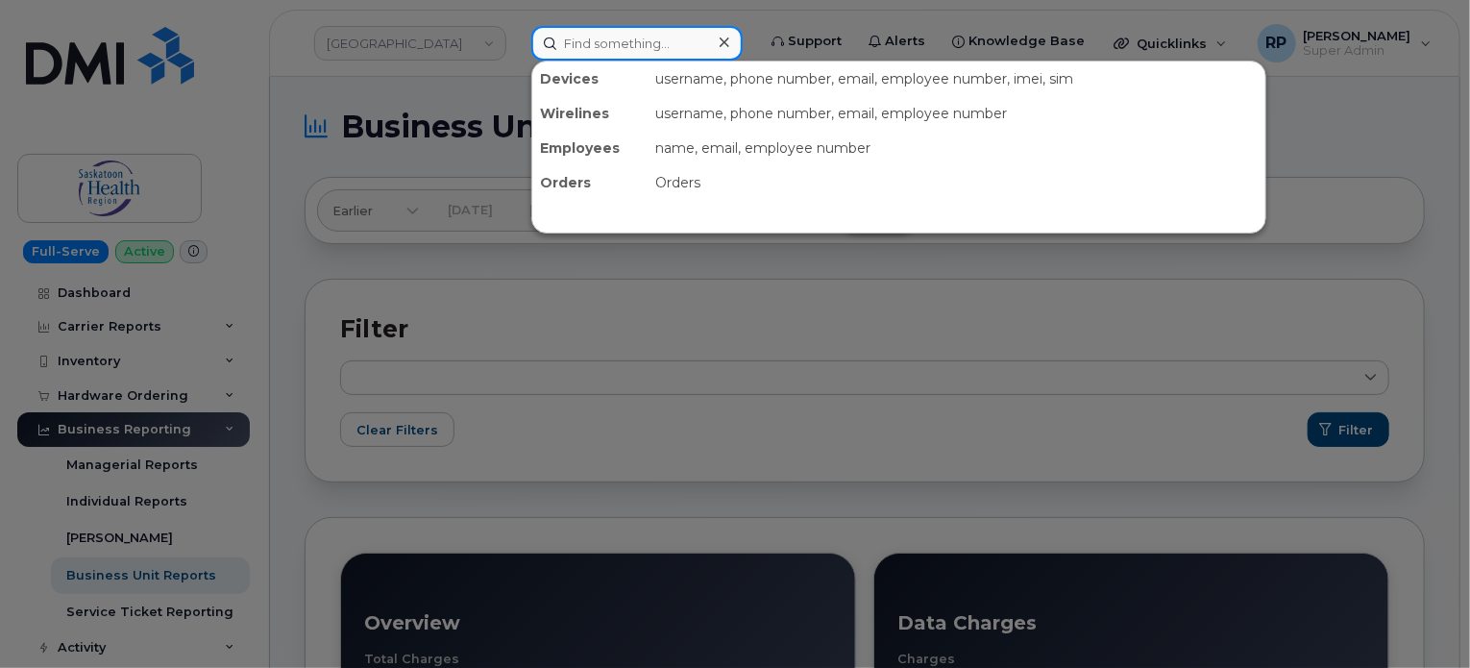
click at [584, 45] on input at bounding box center [636, 43] width 211 height 35
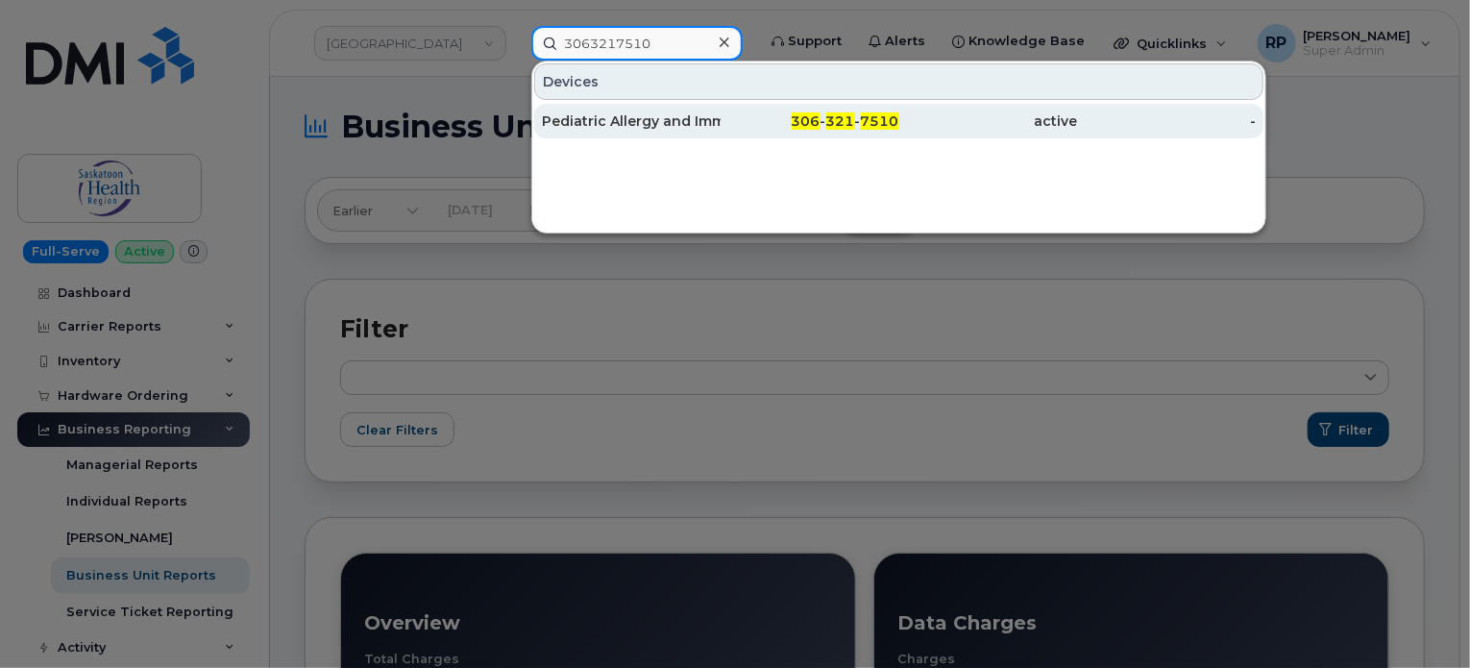
type input "3063217510"
click at [657, 123] on div "Pediatric Allergy and Immunology Program" at bounding box center [631, 120] width 179 height 19
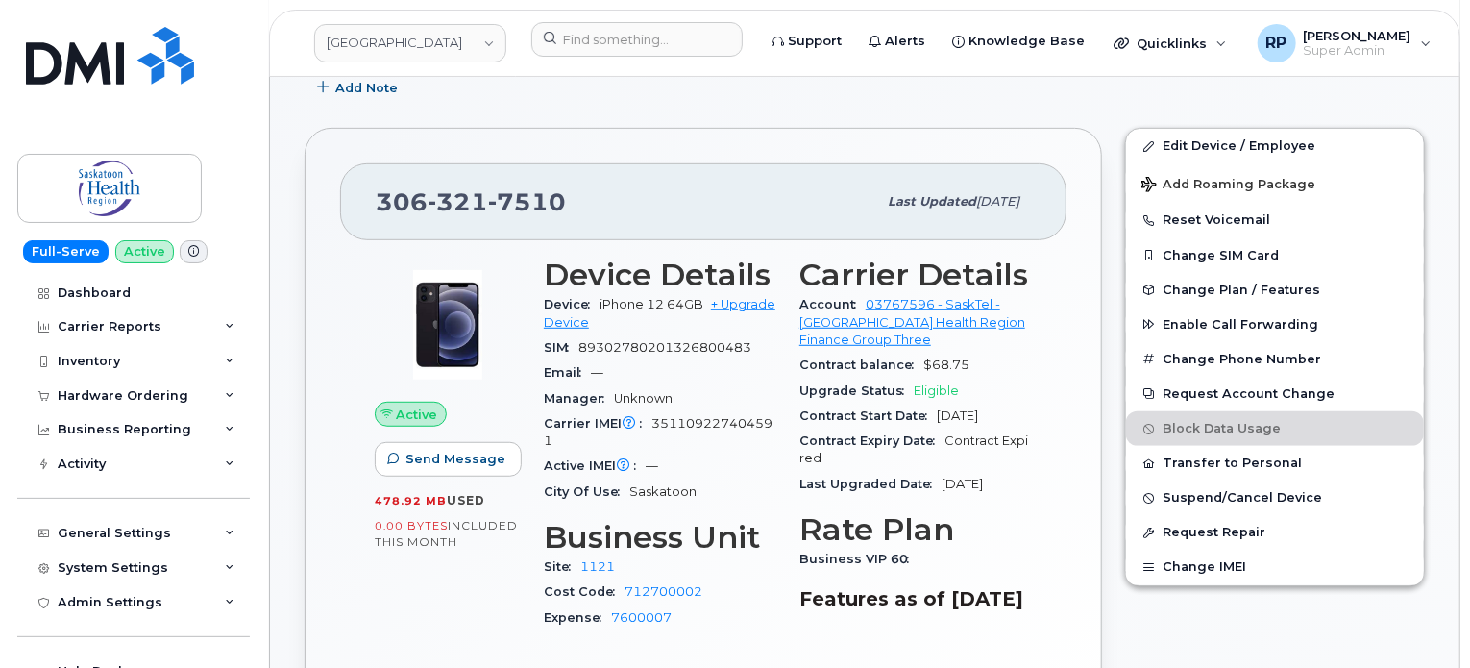
scroll to position [480, 0]
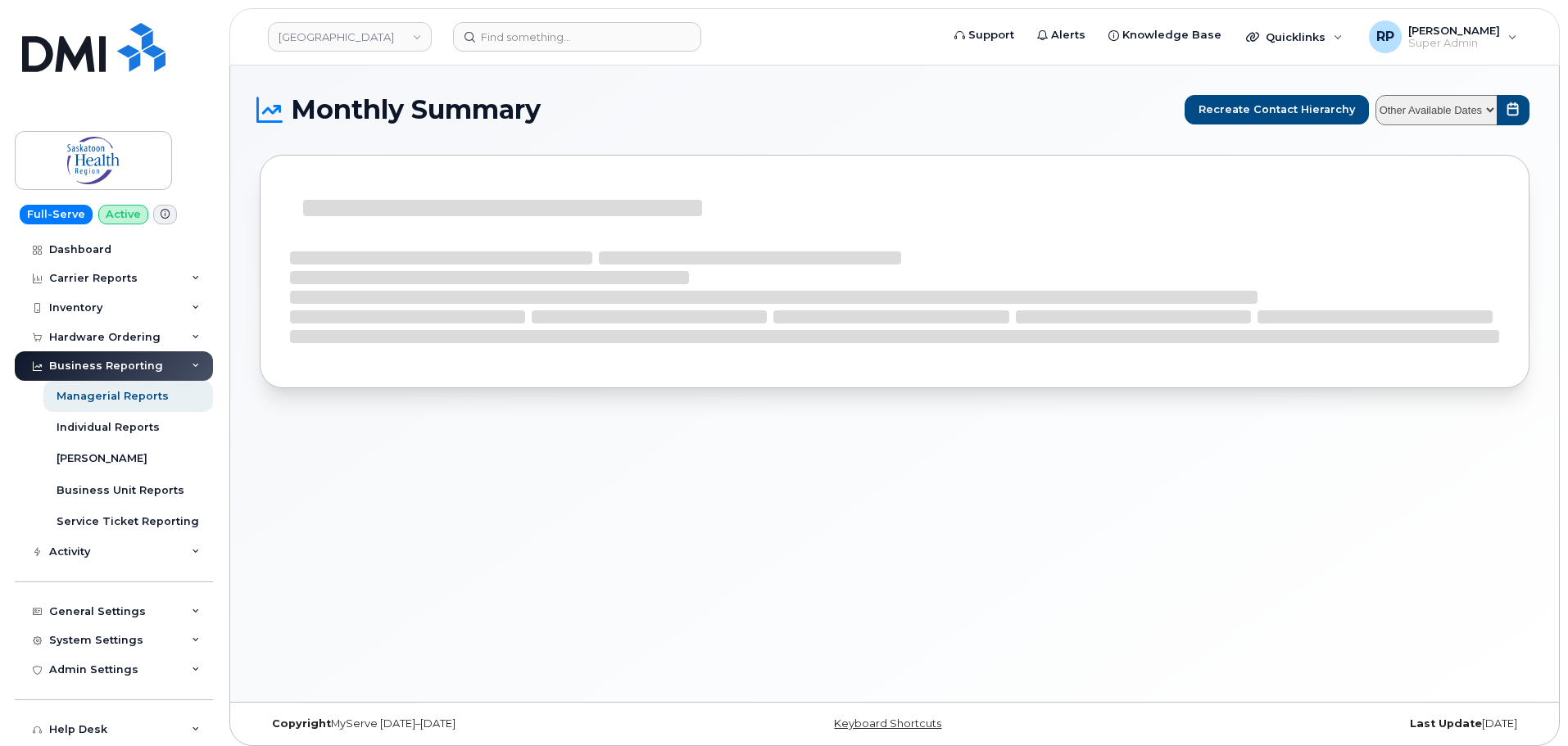
select select
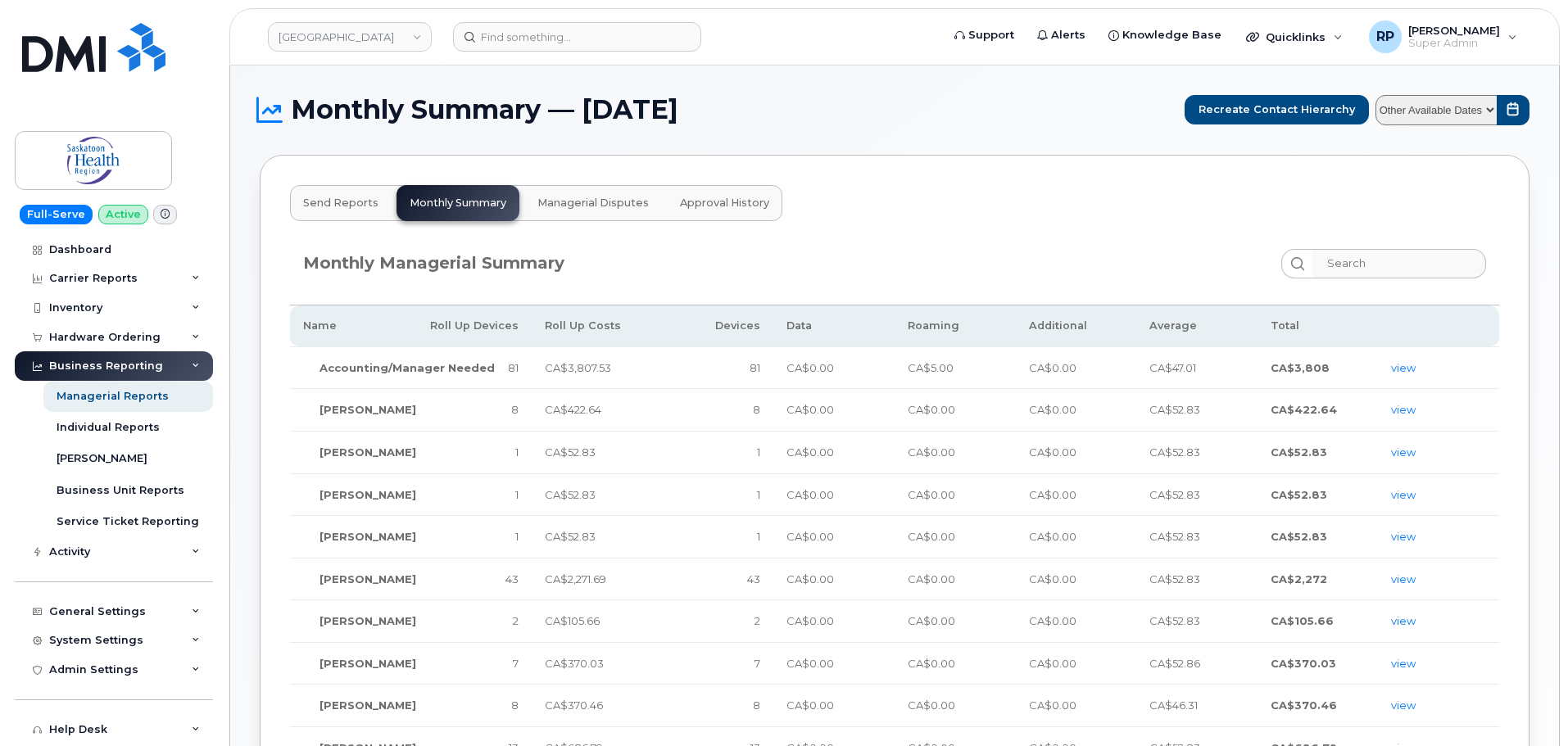
click at [709, 575] on td "43" at bounding box center [714, 579] width 121 height 43
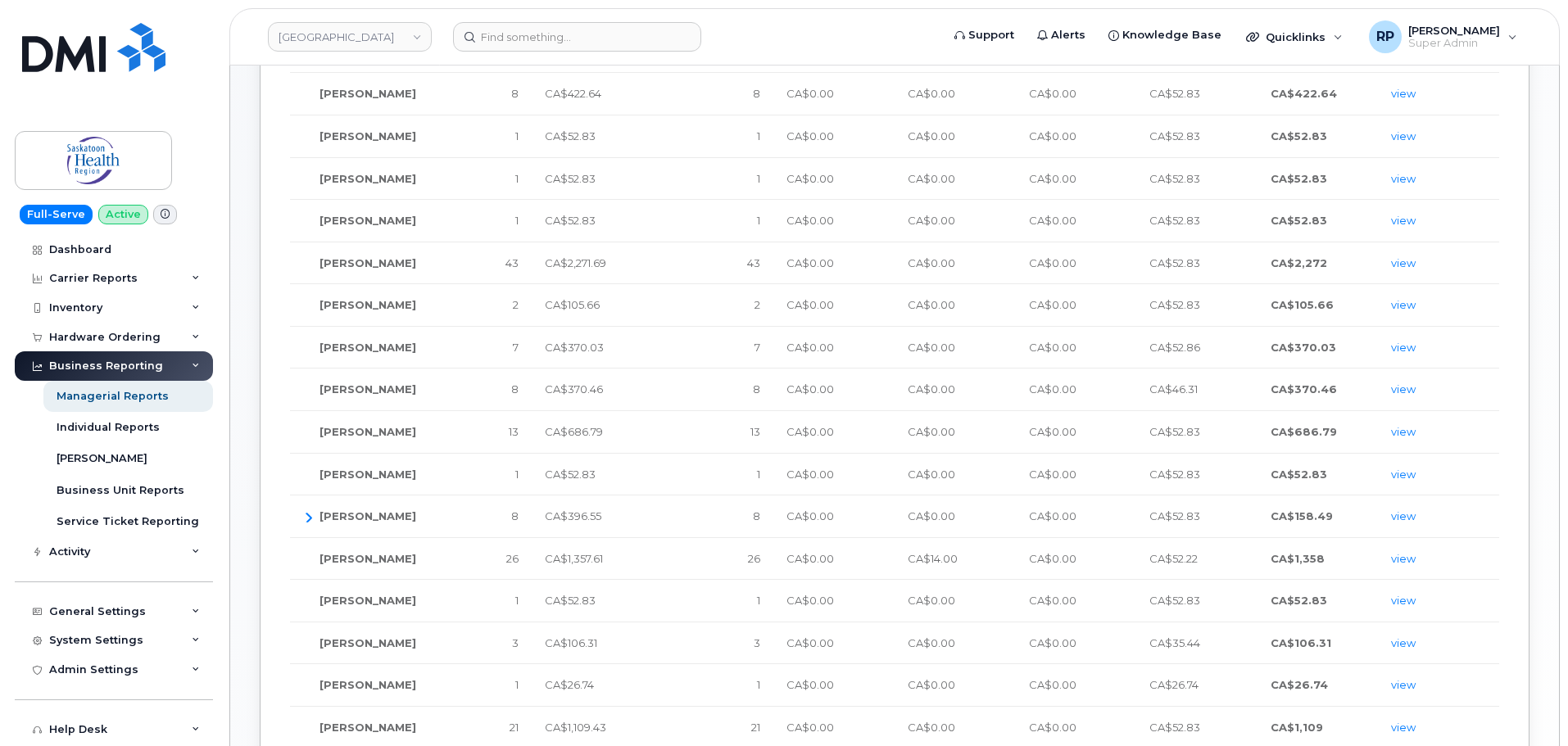
scroll to position [409, 0]
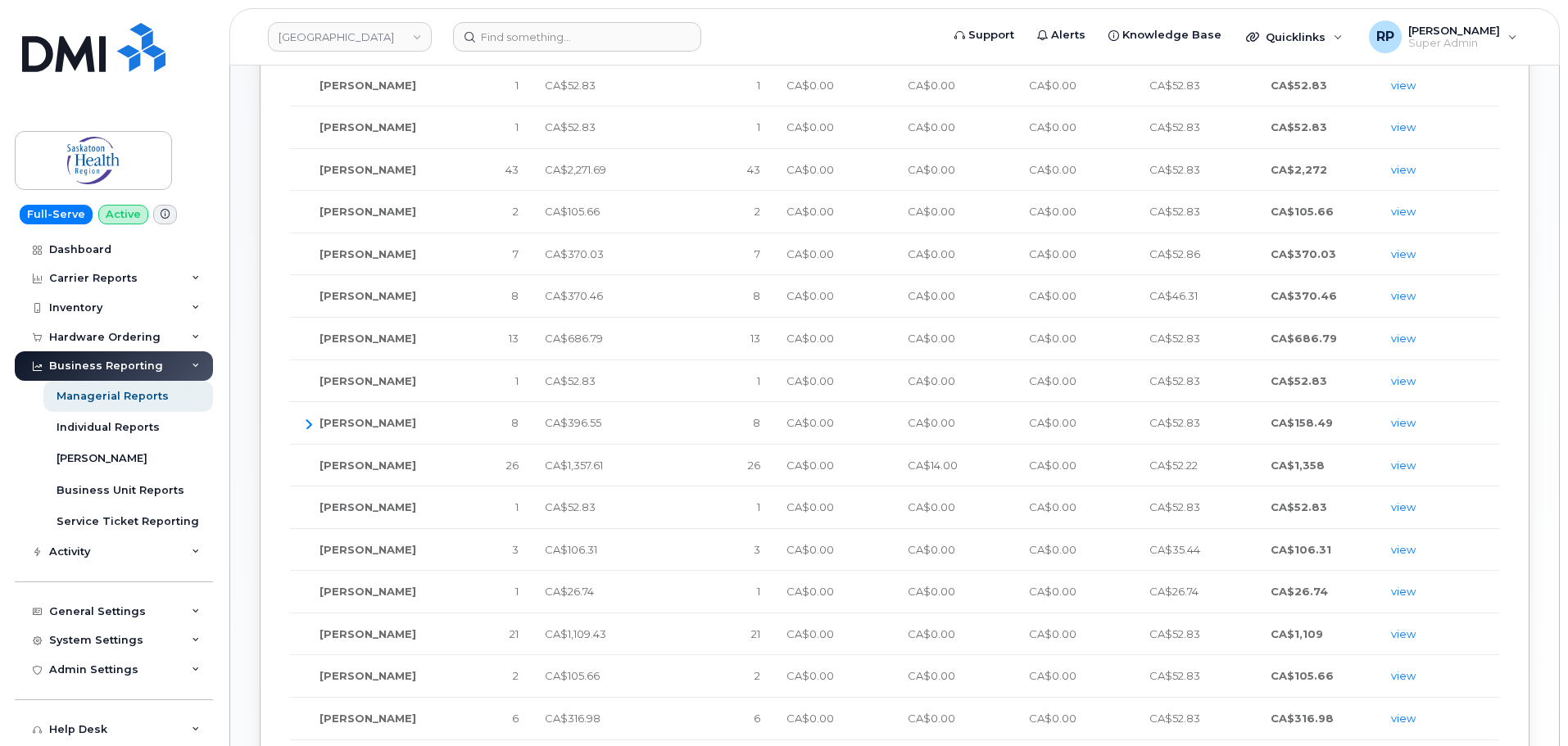
click at [663, 602] on td "1" at bounding box center [714, 593] width 121 height 43
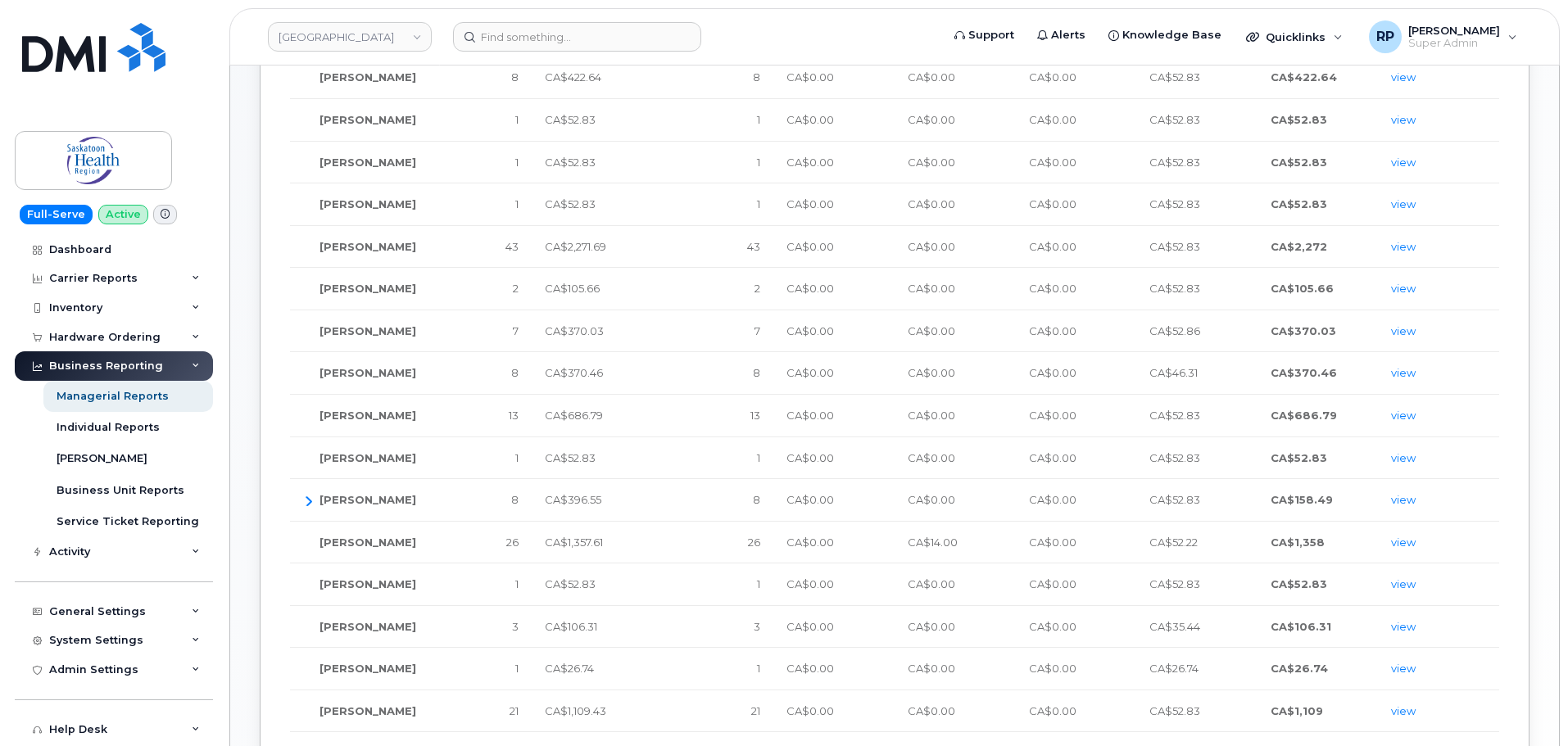
scroll to position [0, 0]
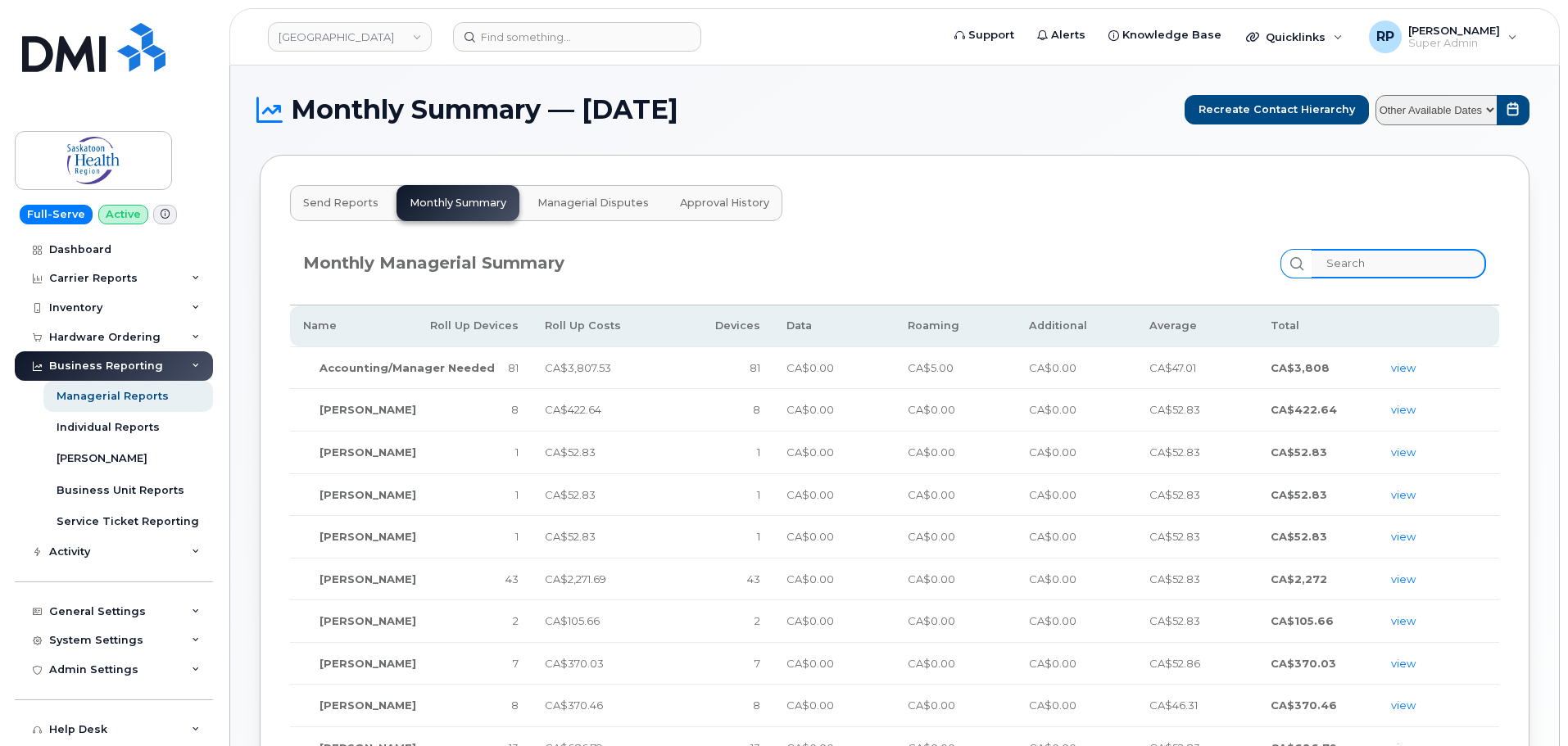
click at [1380, 269] on input "search" at bounding box center [1398, 263] width 175 height 30
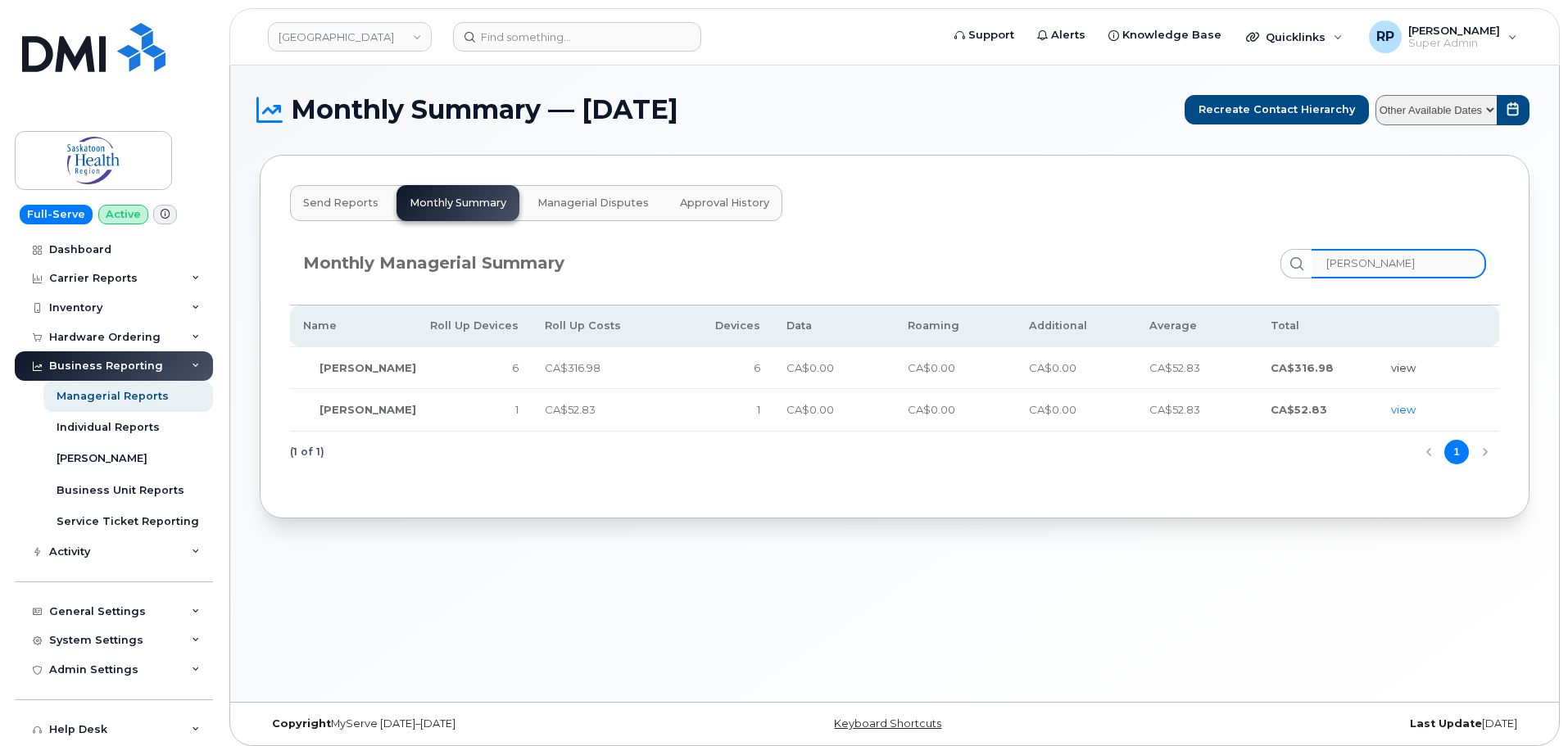
type input "lori"
click at [1396, 367] on link "view" at bounding box center [1403, 367] width 25 height 13
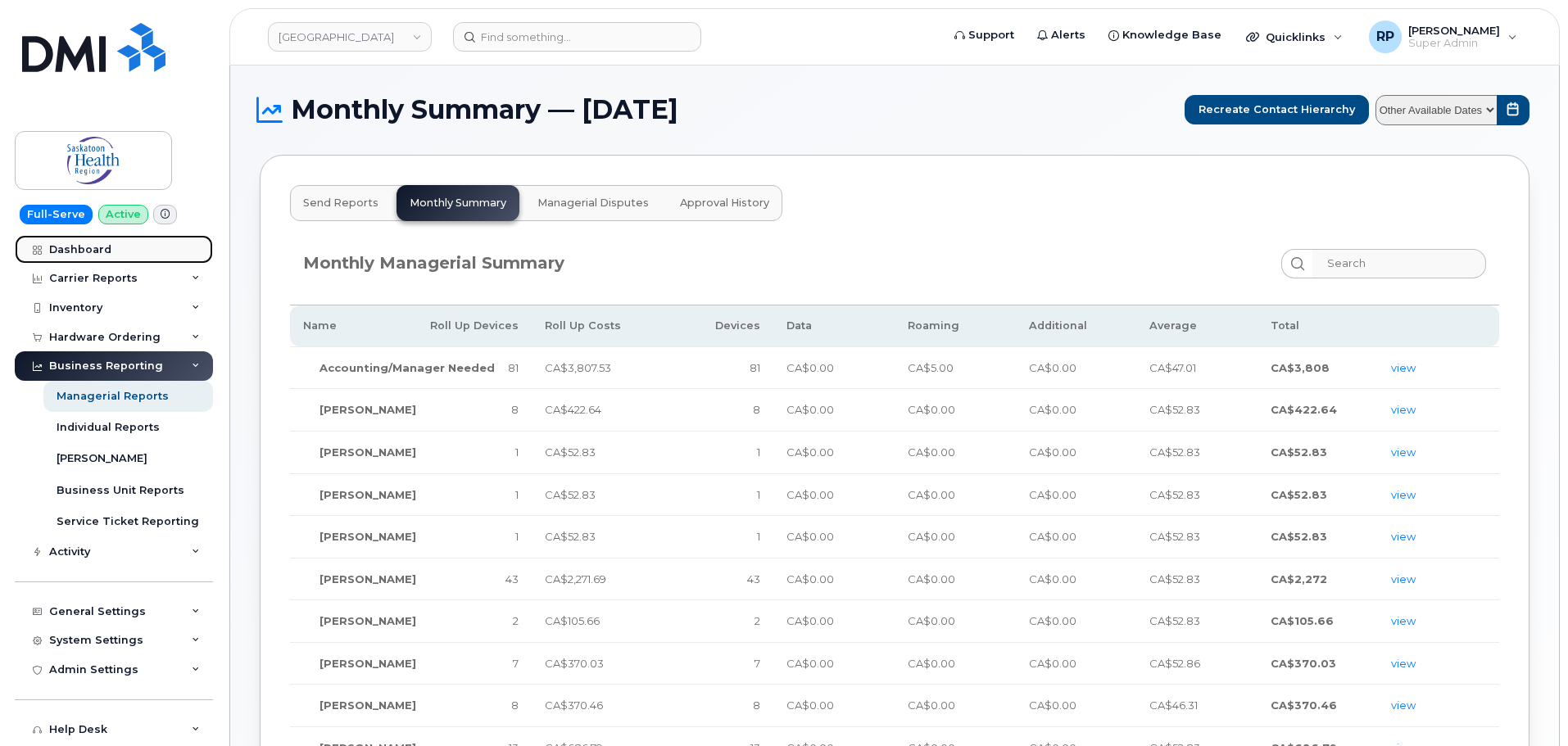
click at [84, 250] on div "Dashboard" at bounding box center [80, 249] width 62 height 13
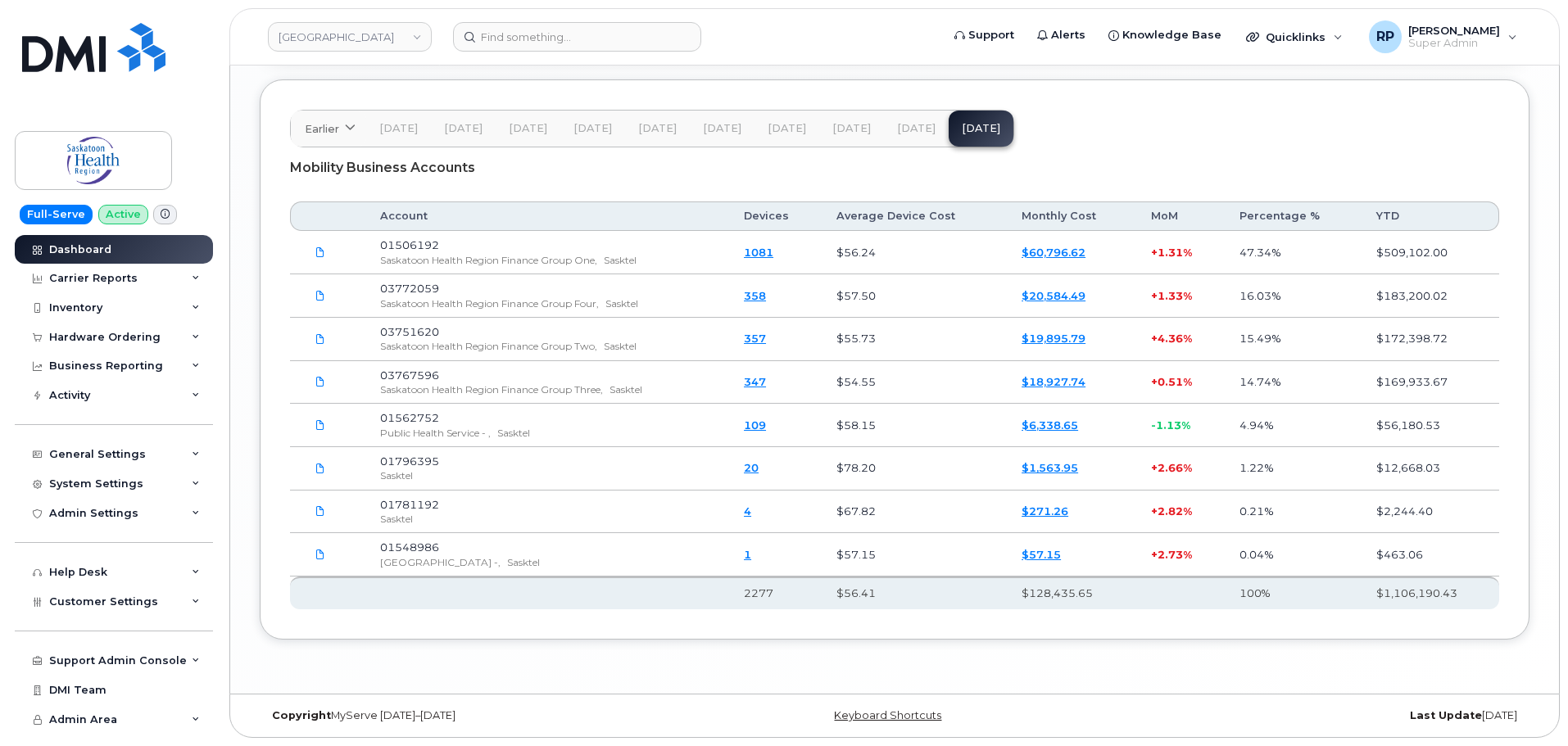
scroll to position [2559, 0]
click at [547, 37] on input at bounding box center [576, 37] width 248 height 30
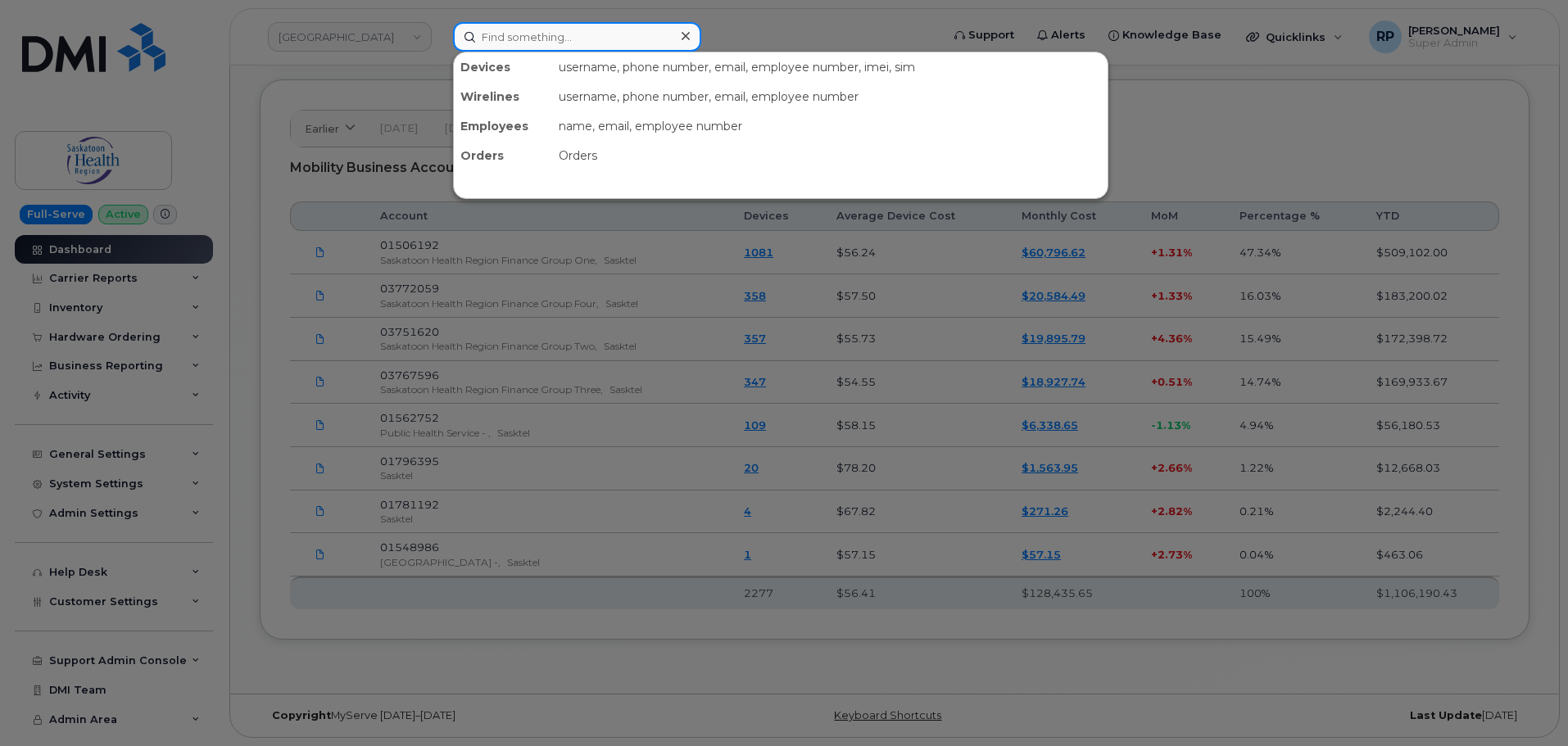
click at [564, 38] on input at bounding box center [576, 37] width 248 height 30
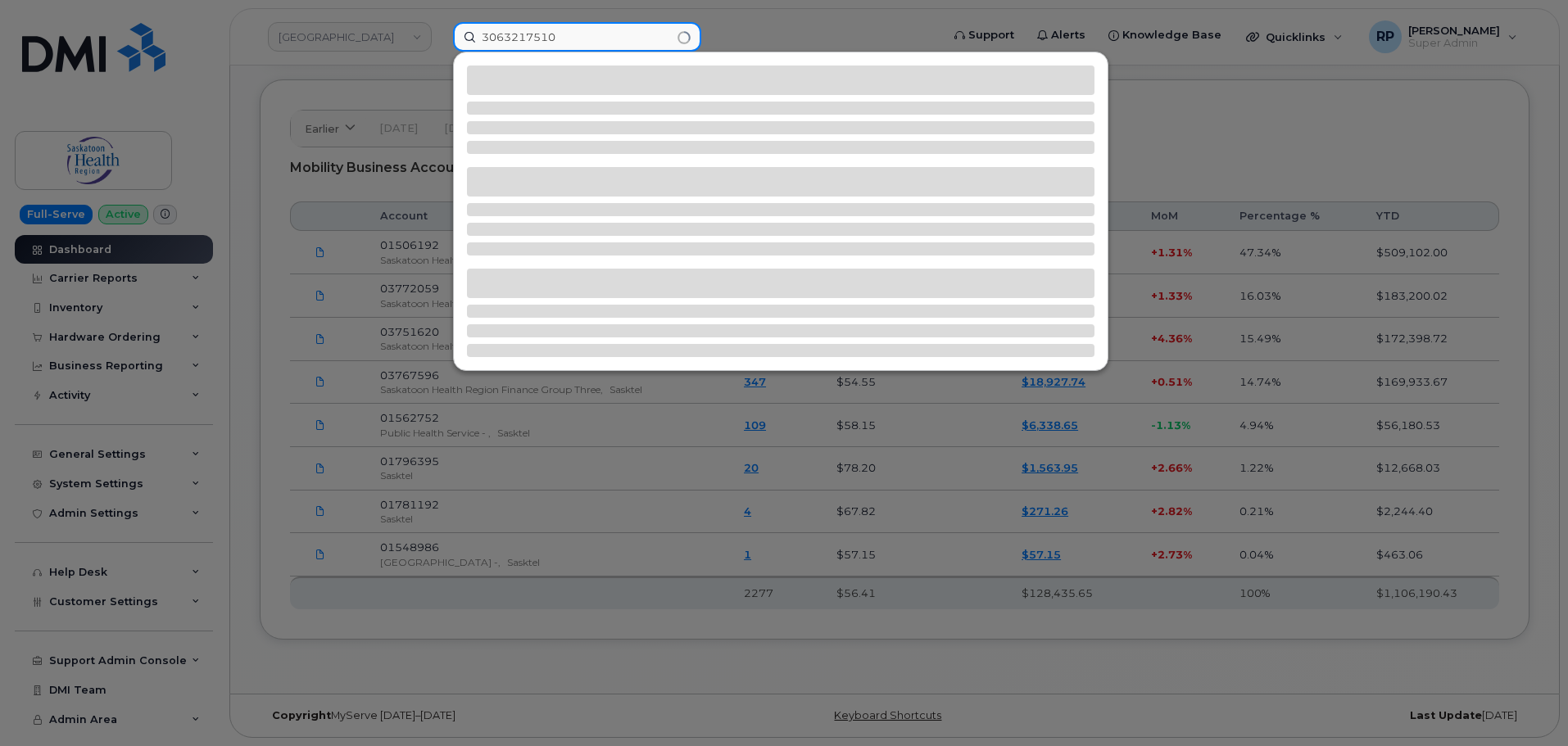
type input "3063217510"
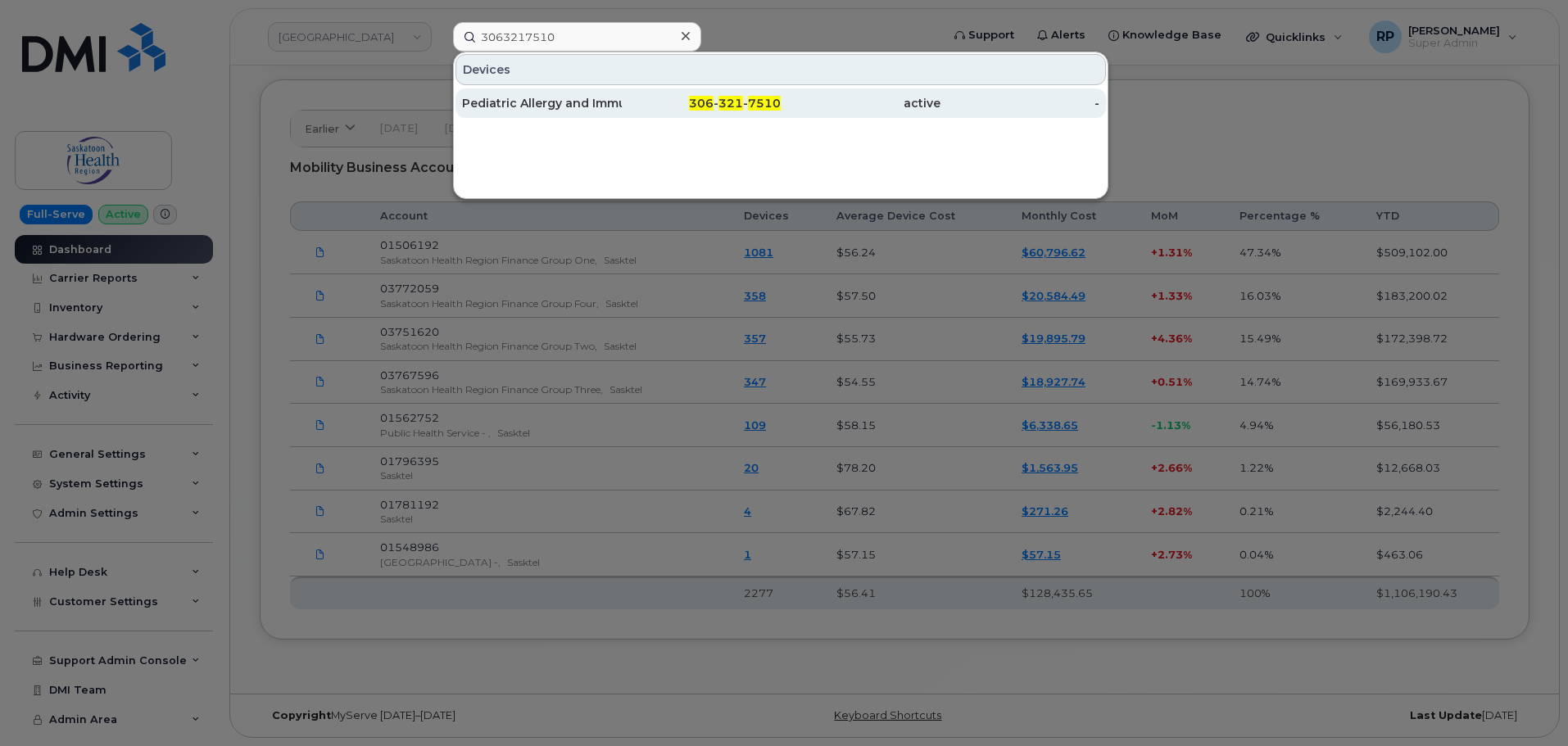
click at [712, 103] on span "306" at bounding box center [701, 102] width 25 height 14
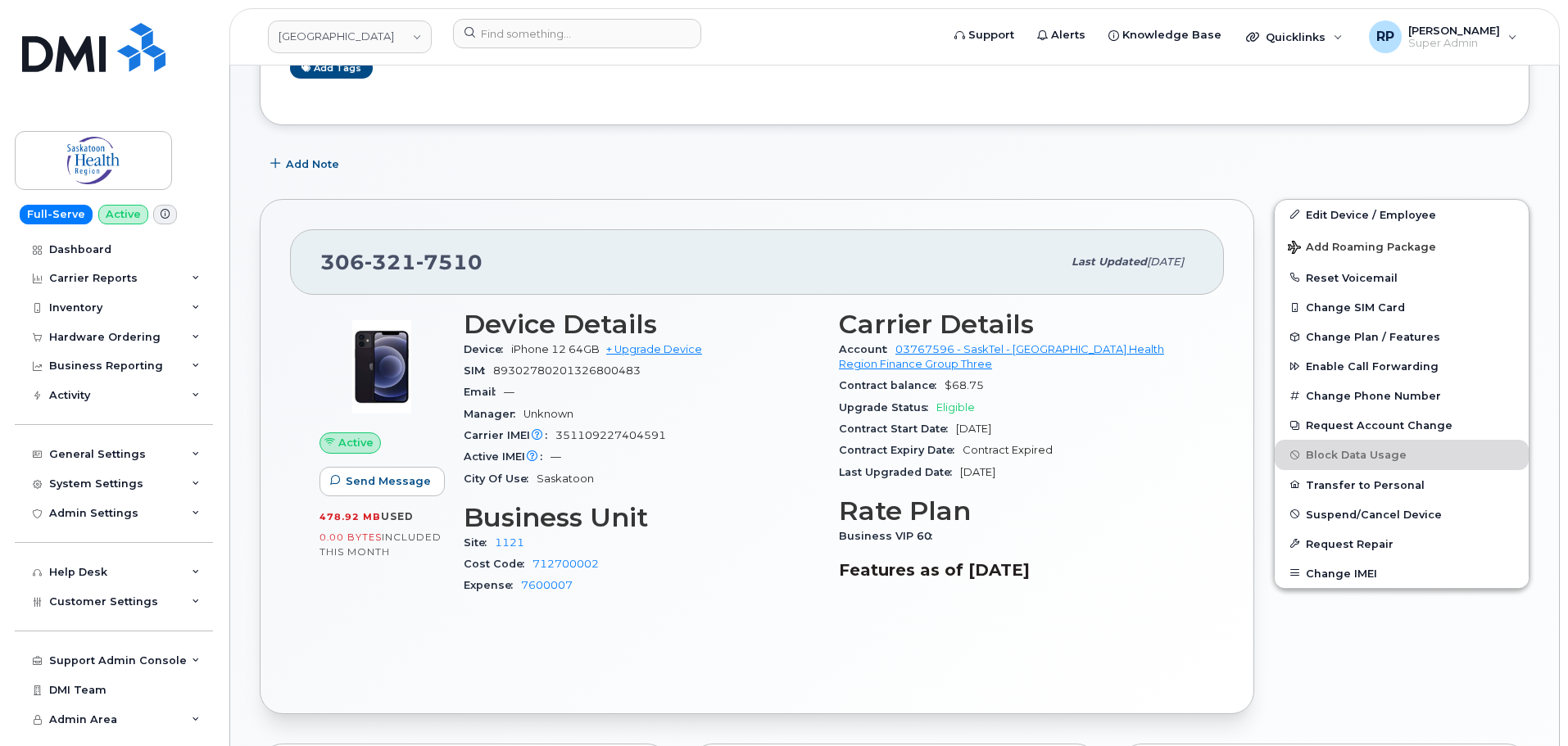
scroll to position [273, 0]
click at [111, 367] on div "Business Reporting" at bounding box center [107, 366] width 114 height 13
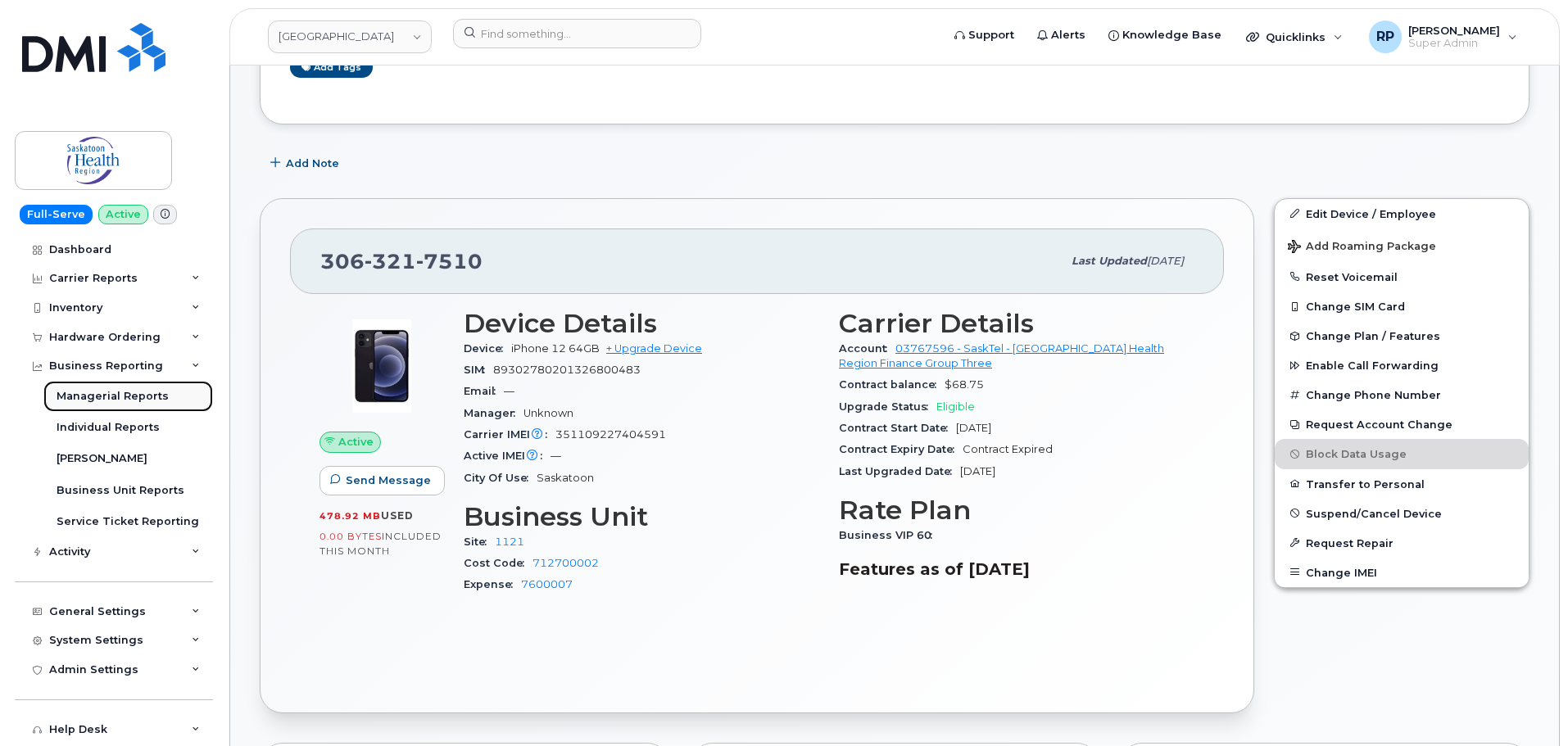
click at [105, 398] on div "Managerial Reports" at bounding box center [113, 396] width 113 height 14
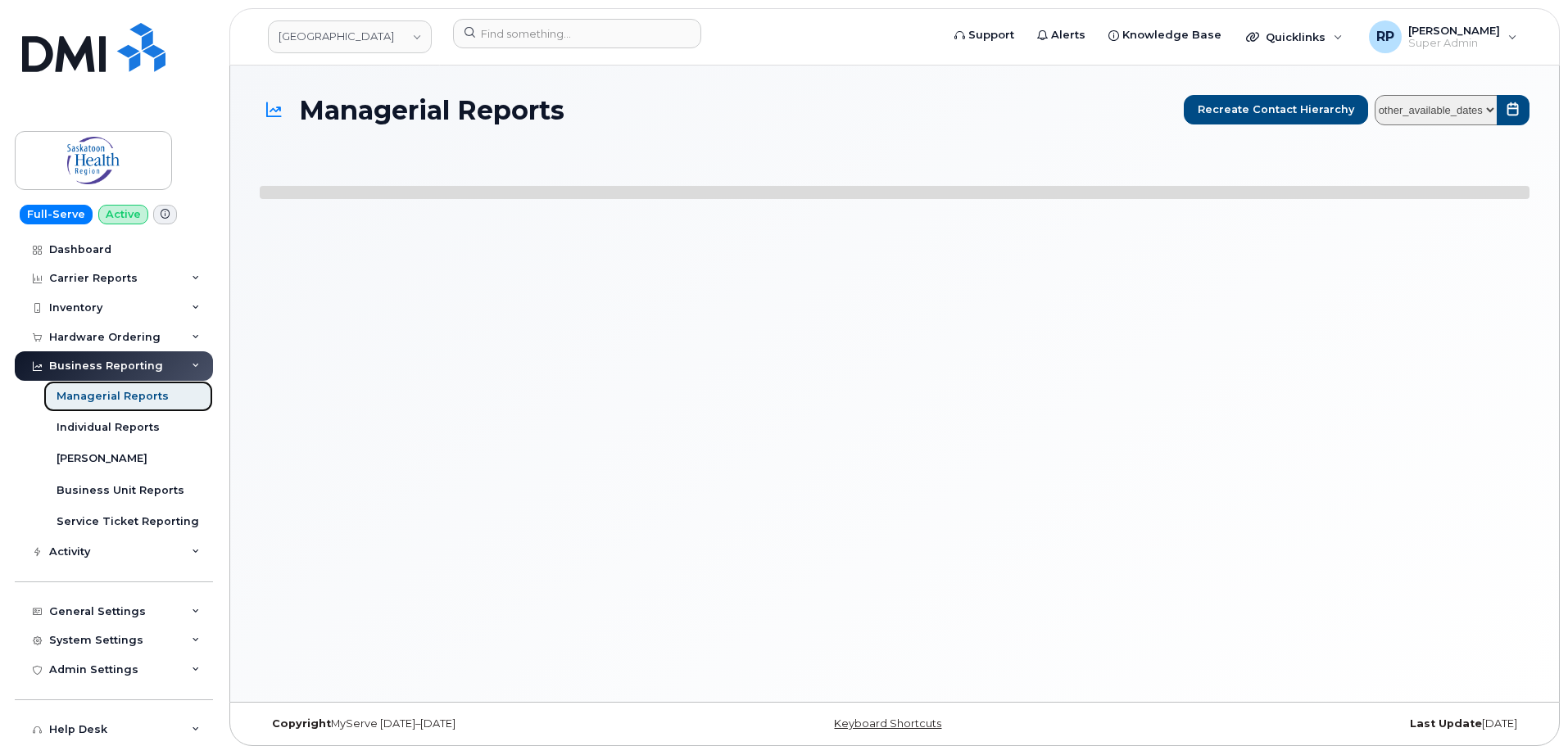
select select
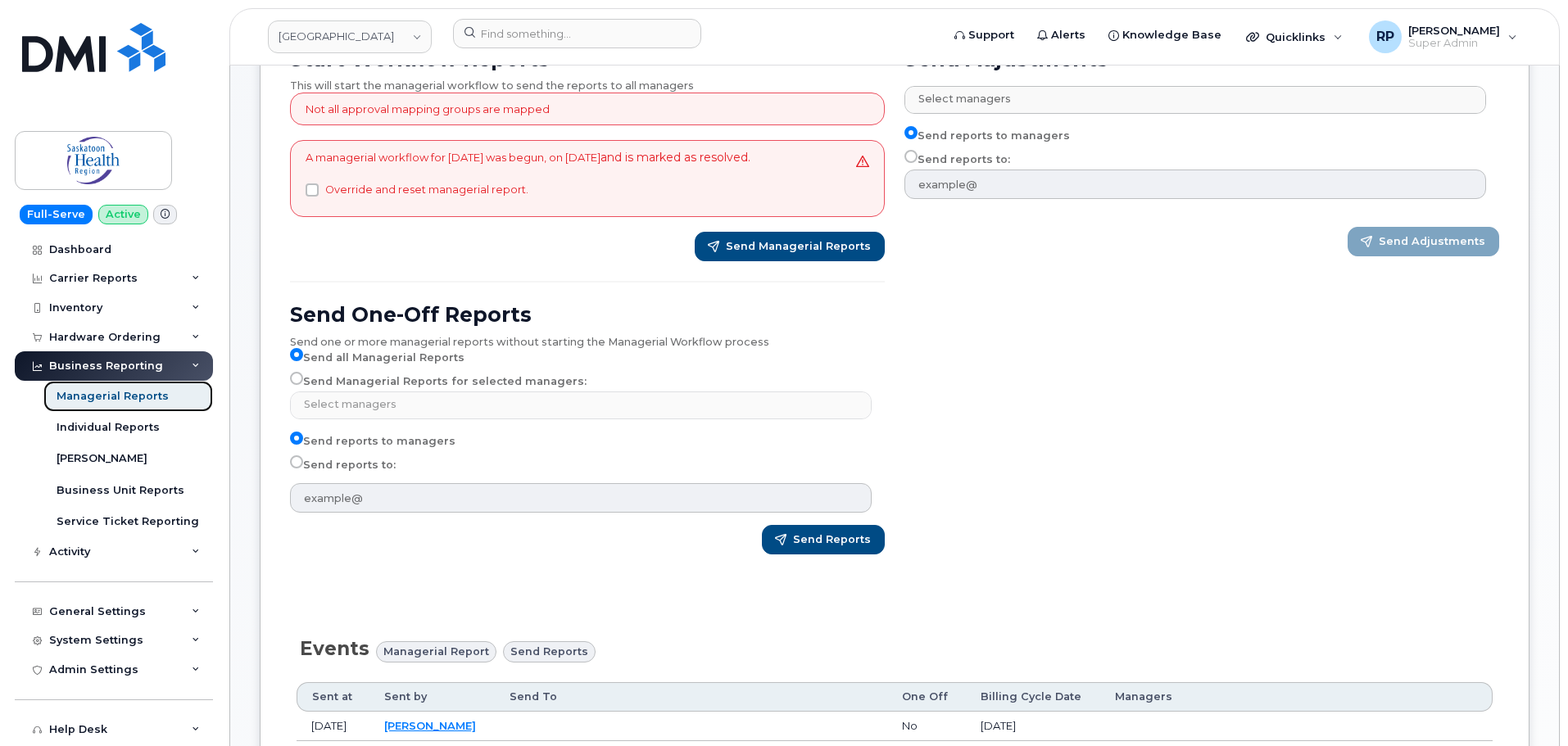
scroll to position [274, 0]
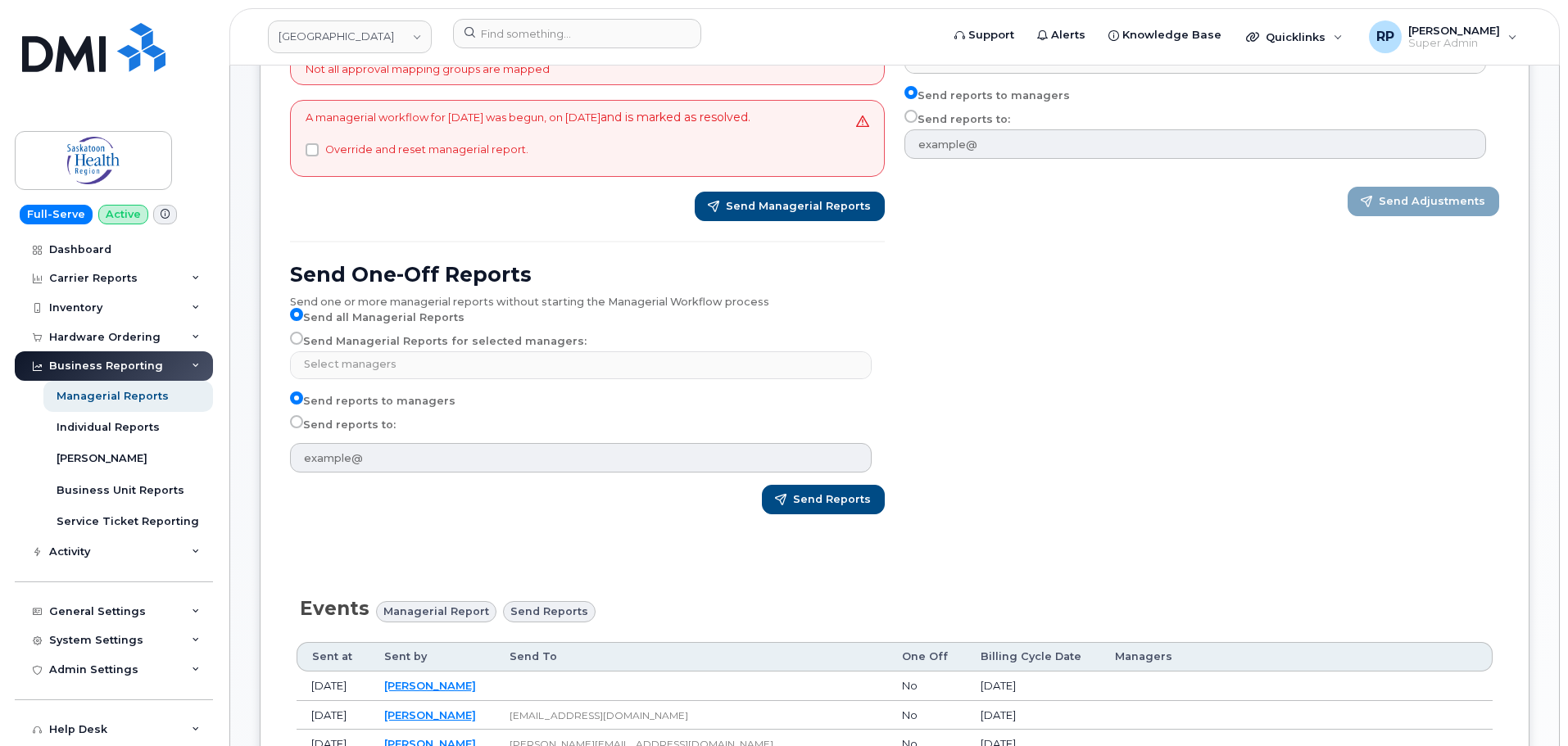
click at [296, 428] on input "Send reports to:" at bounding box center [296, 421] width 13 height 13
radio input "true"
click at [296, 344] on input "Send Managerial Reports for selected managers:" at bounding box center [296, 338] width 13 height 13
radio input "true"
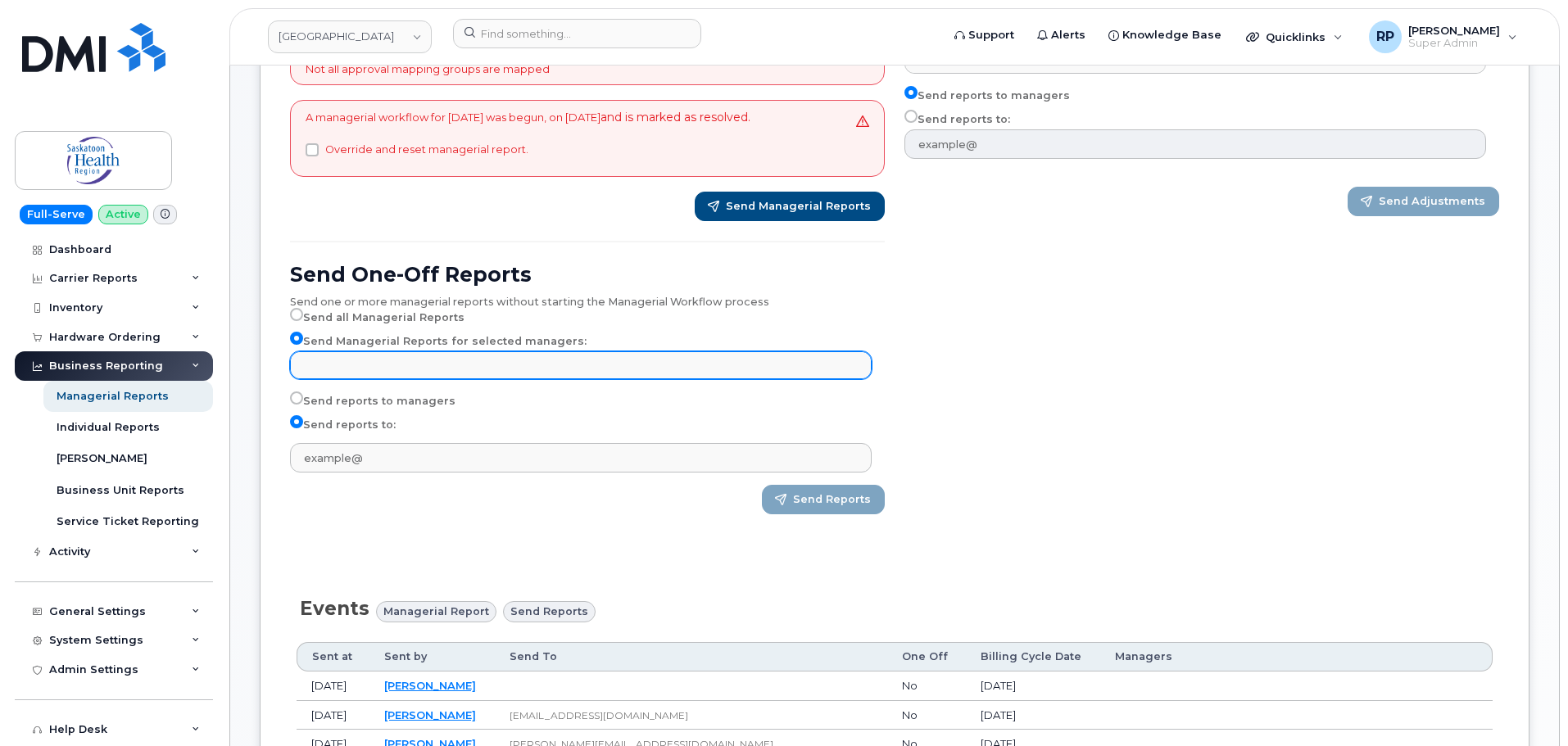
click at [357, 376] on input "text" at bounding box center [583, 364] width 567 height 23
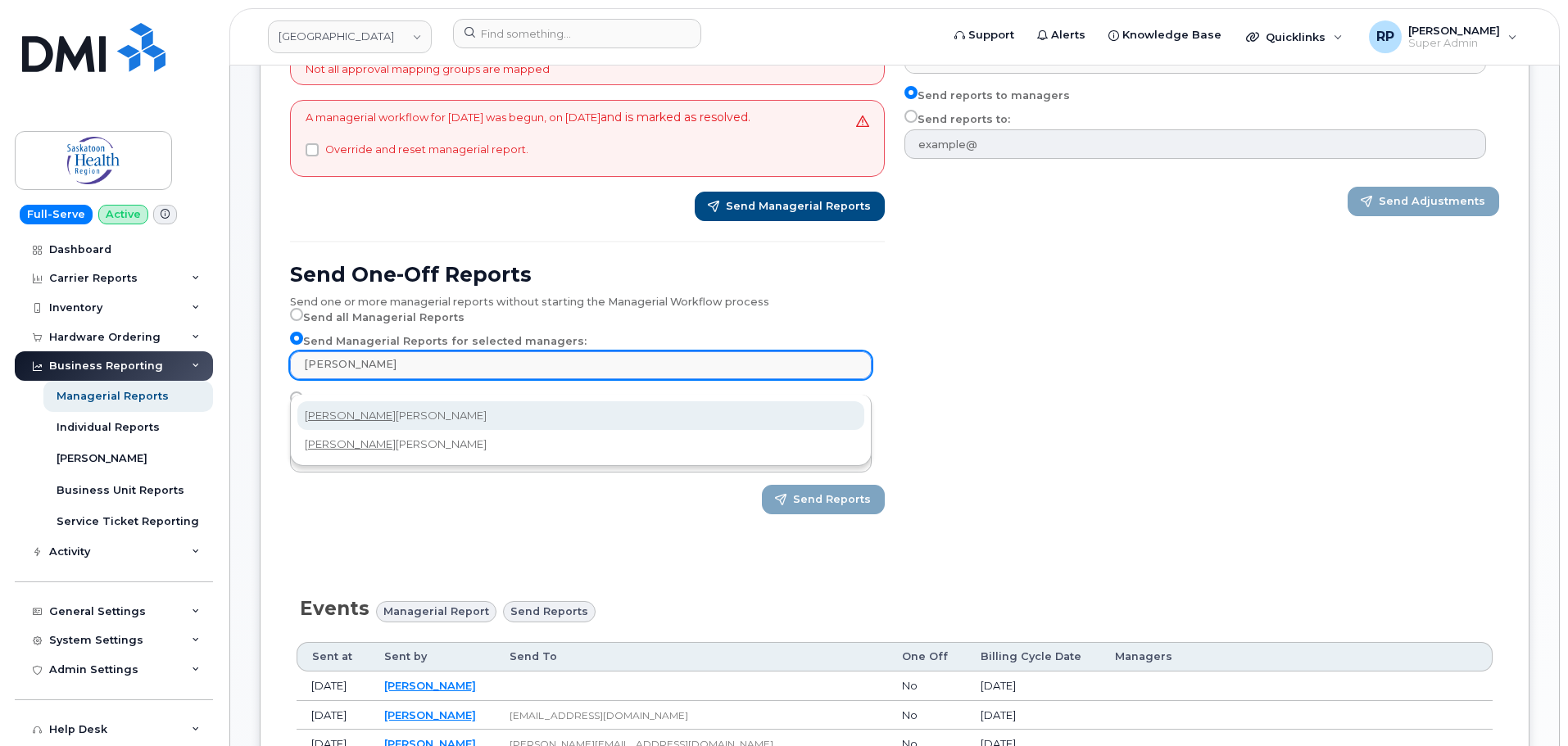
type input "lori"
select select "bbb0c99a-3cdd-4e76-9318-50a84866a62e"
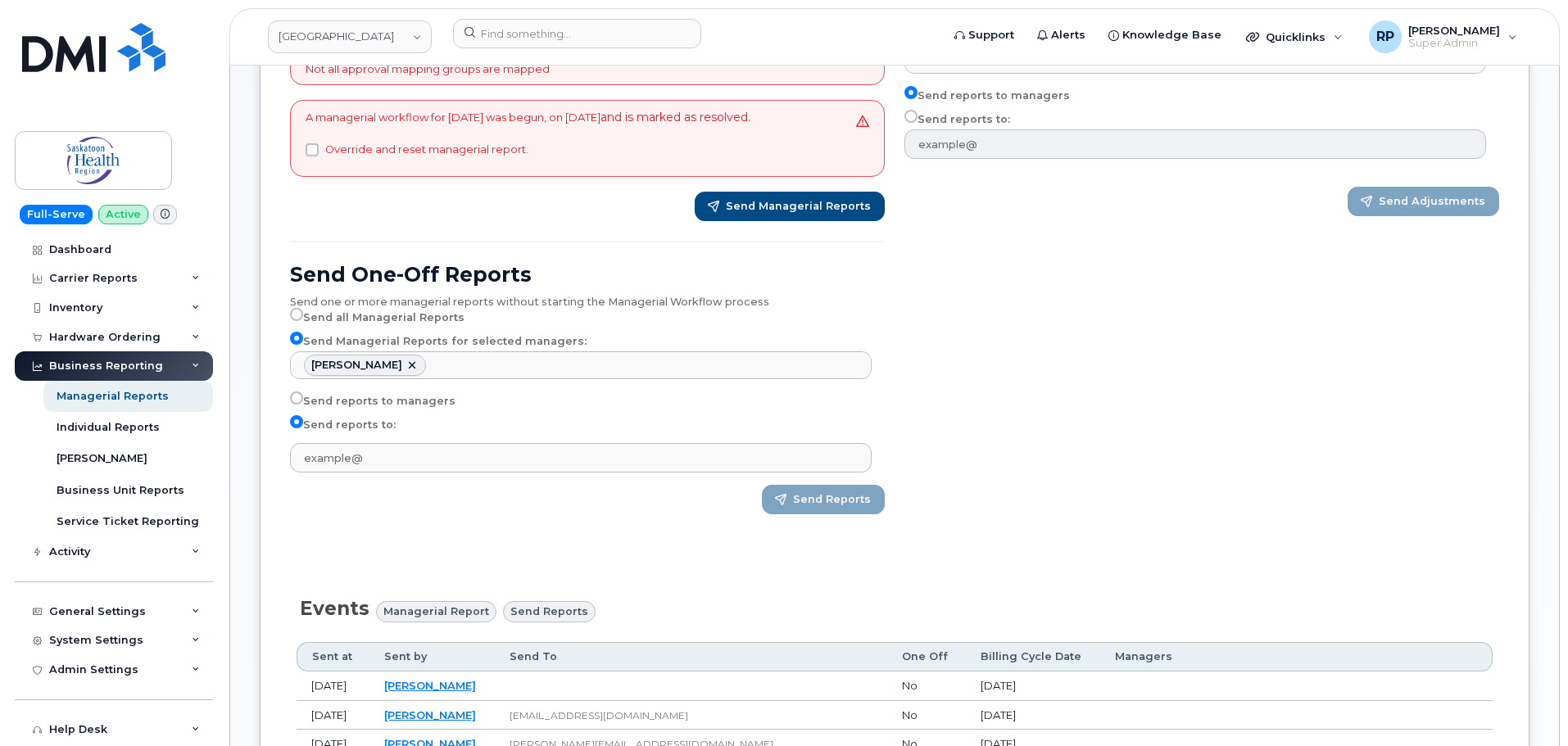
click at [297, 405] on input "Send reports to managers" at bounding box center [296, 397] width 13 height 13
radio input "true"
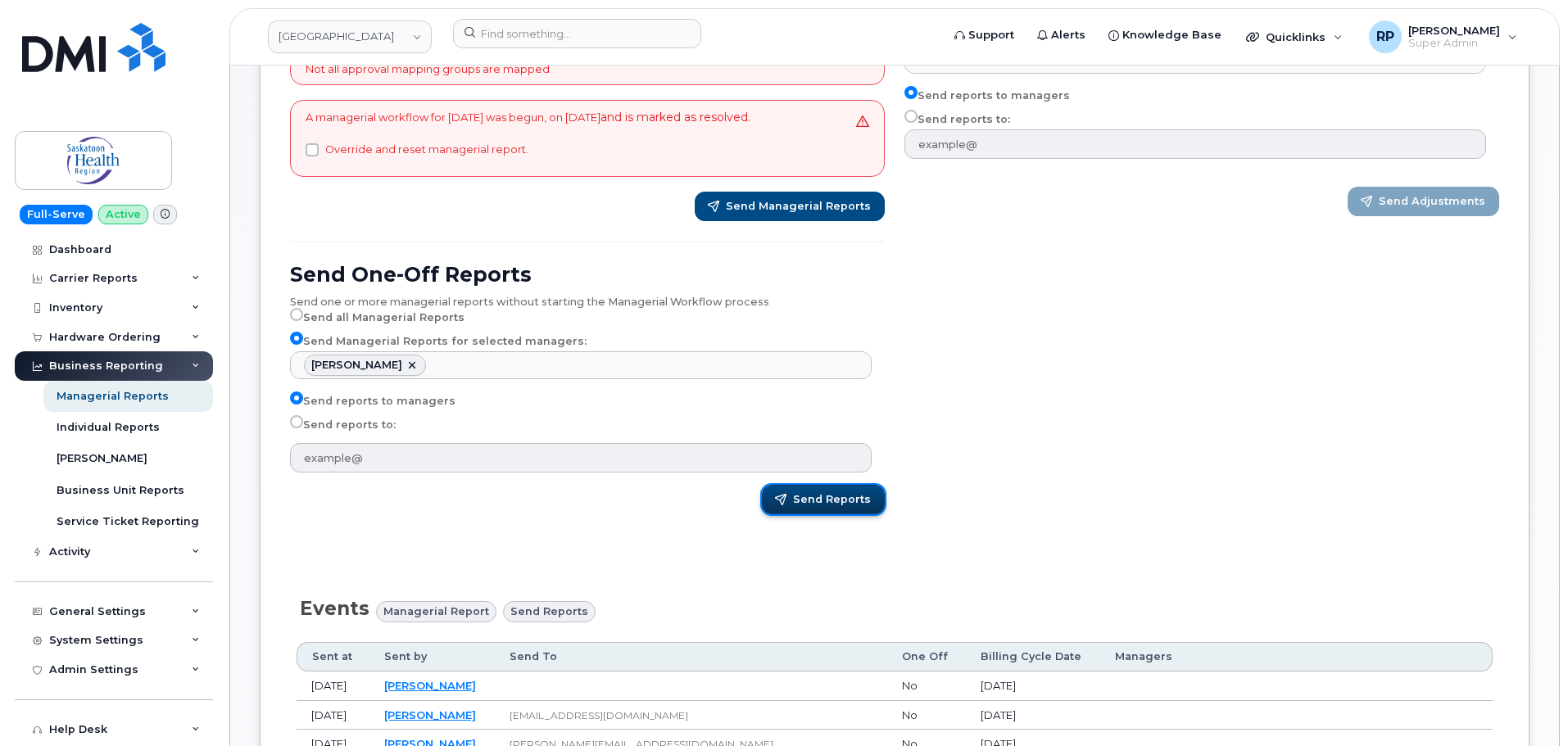
click at [842, 507] on span "Send Reports" at bounding box center [831, 499] width 78 height 14
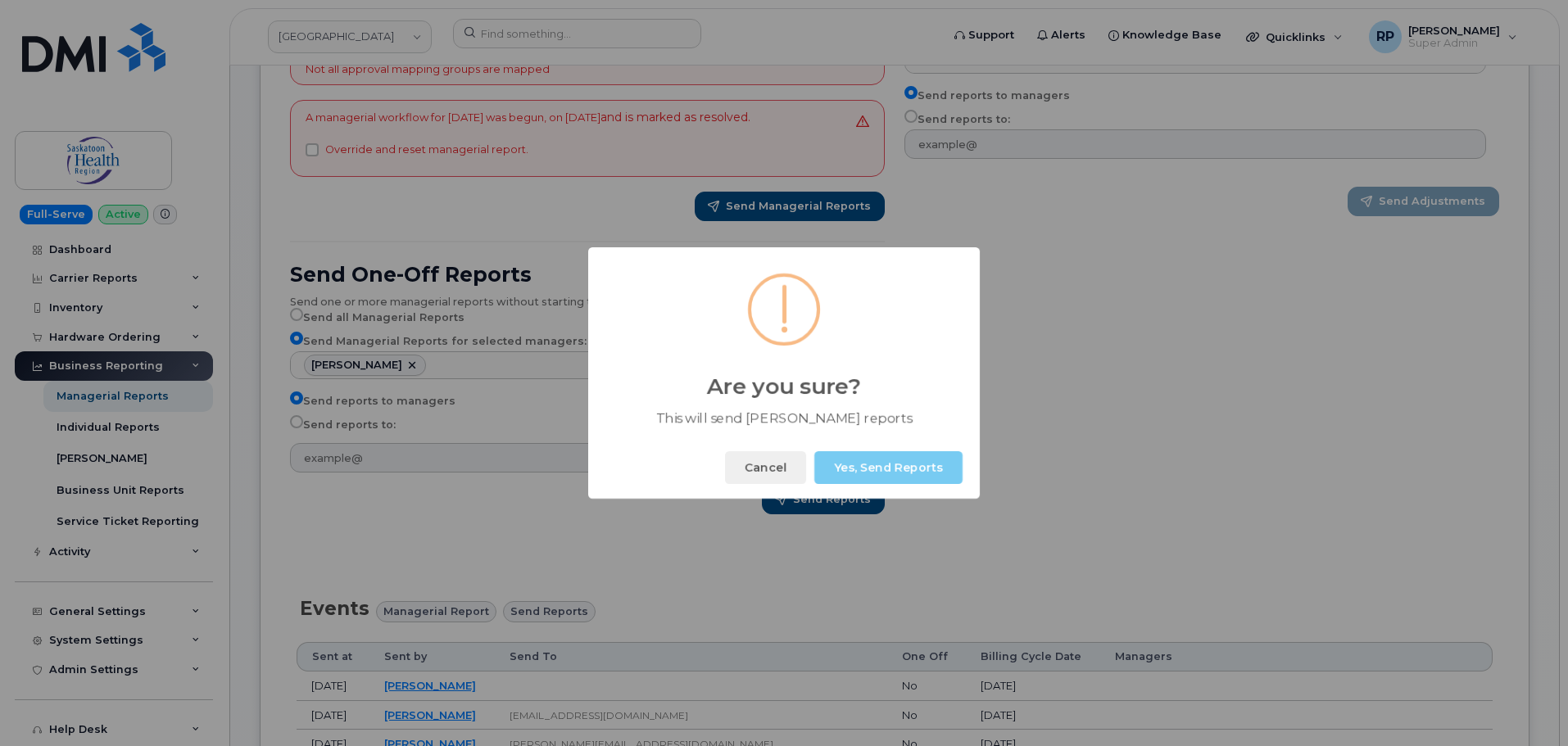
click at [863, 474] on button "Yes, Send Reports" at bounding box center [888, 467] width 148 height 32
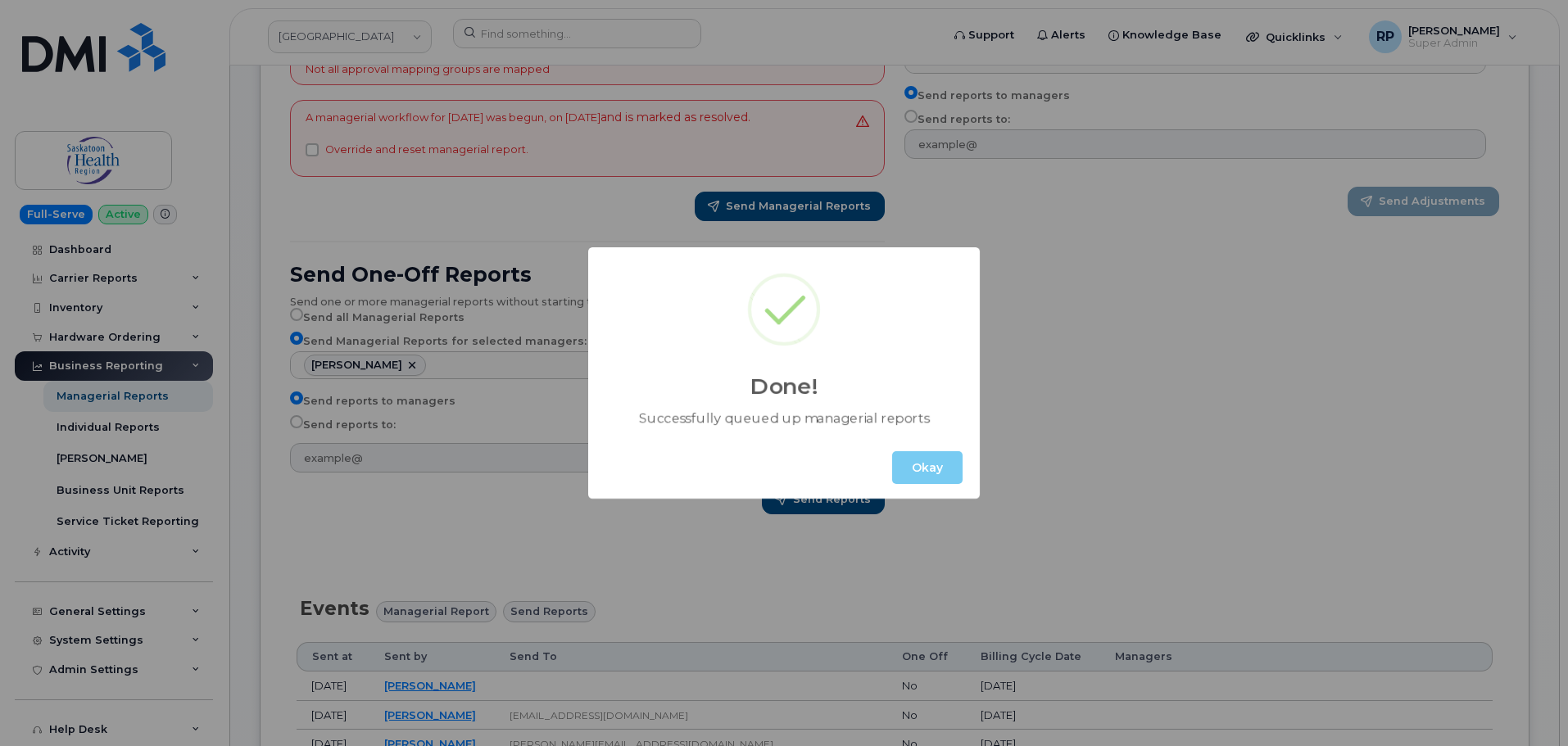
click at [934, 460] on button "Okay" at bounding box center [927, 467] width 71 height 32
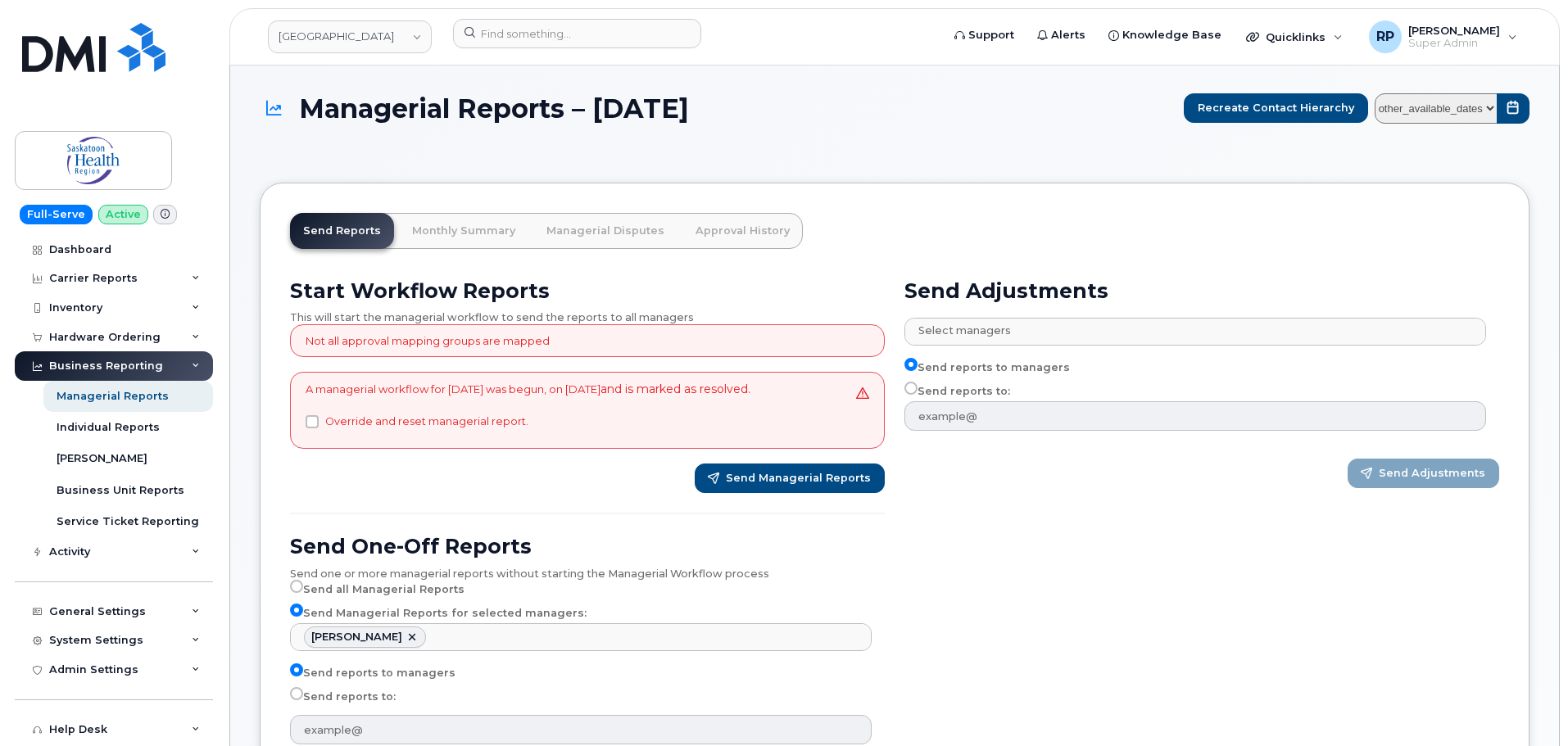
scroll to position [0, 0]
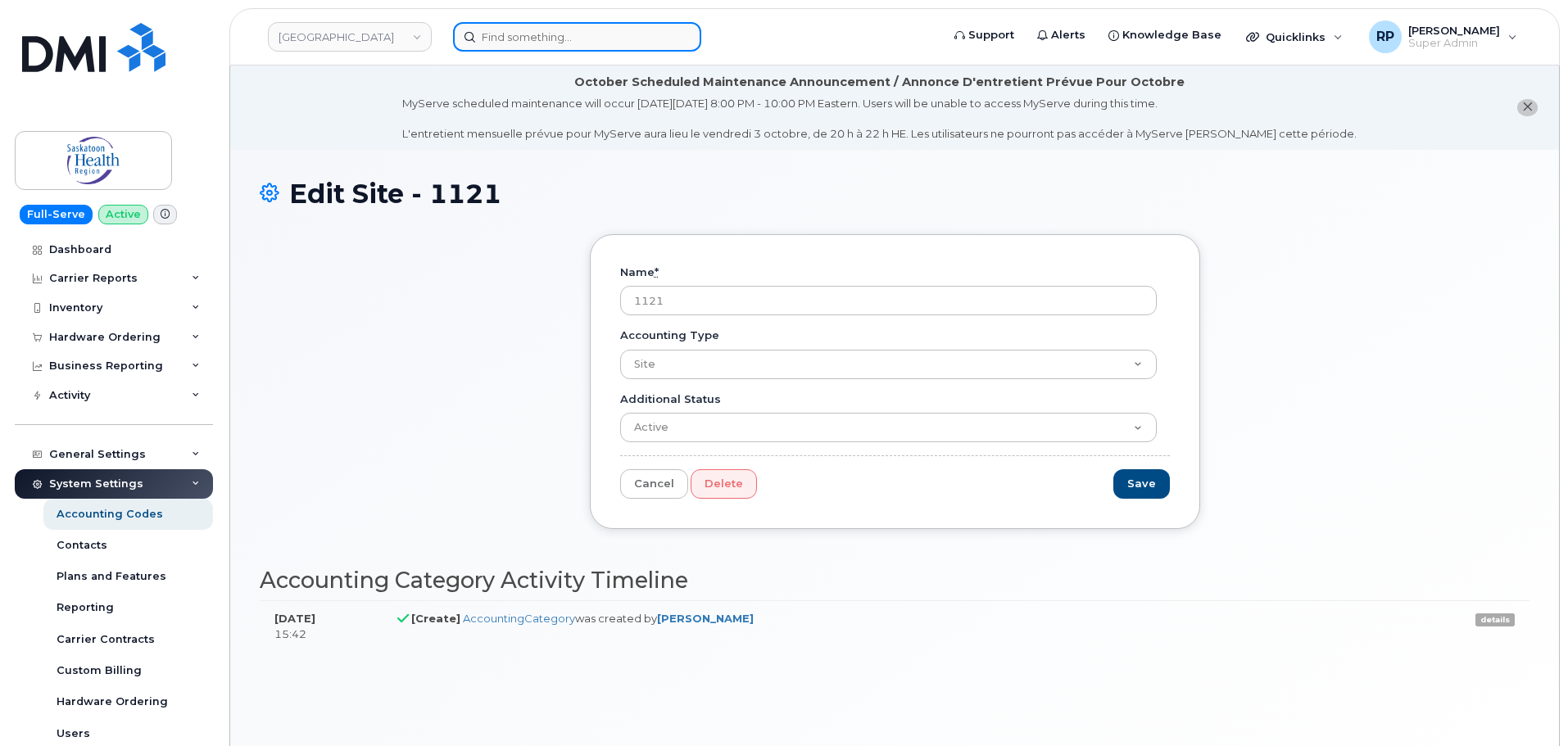
click at [517, 40] on input at bounding box center [576, 37] width 248 height 30
